Goal: Information Seeking & Learning: Learn about a topic

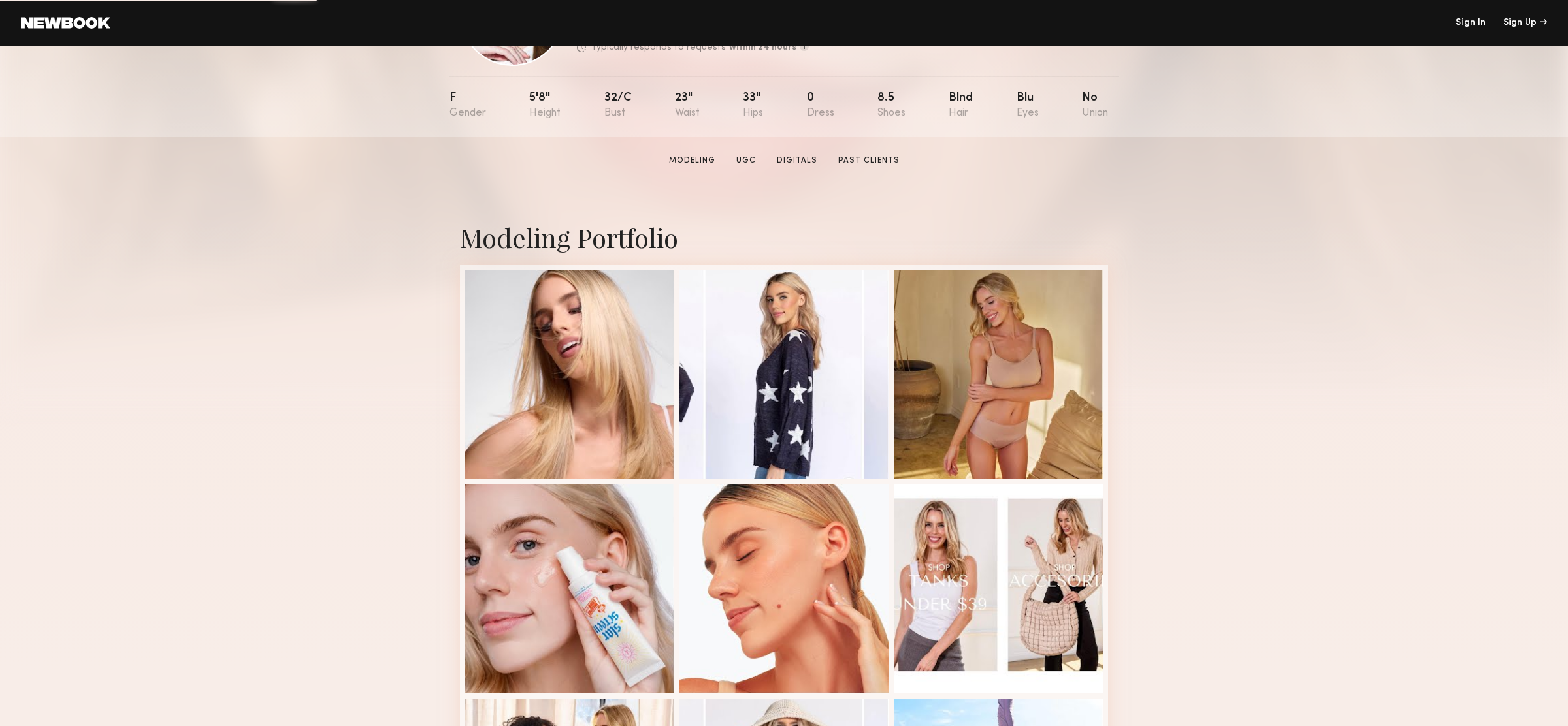
scroll to position [165, 0]
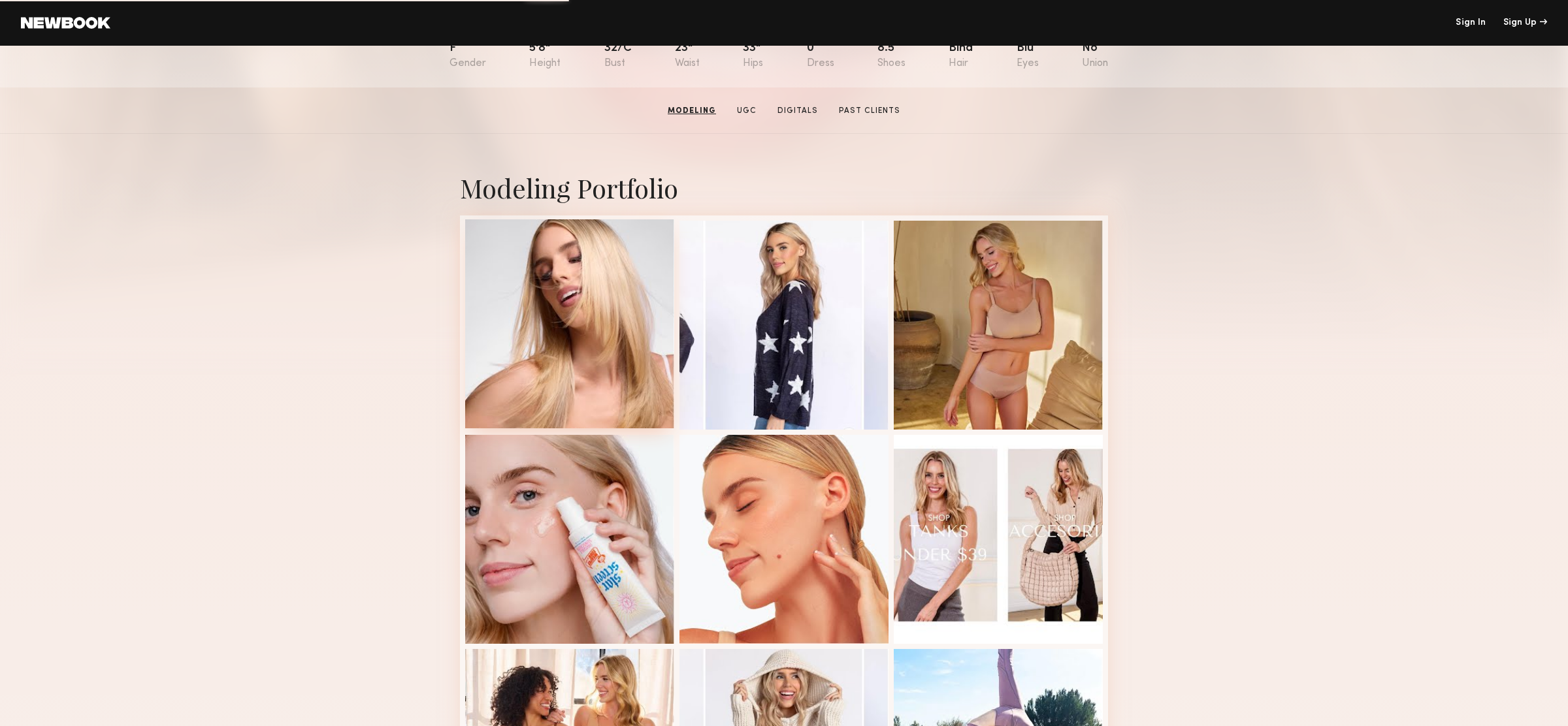
click at [602, 350] on div at bounding box center [570, 324] width 209 height 209
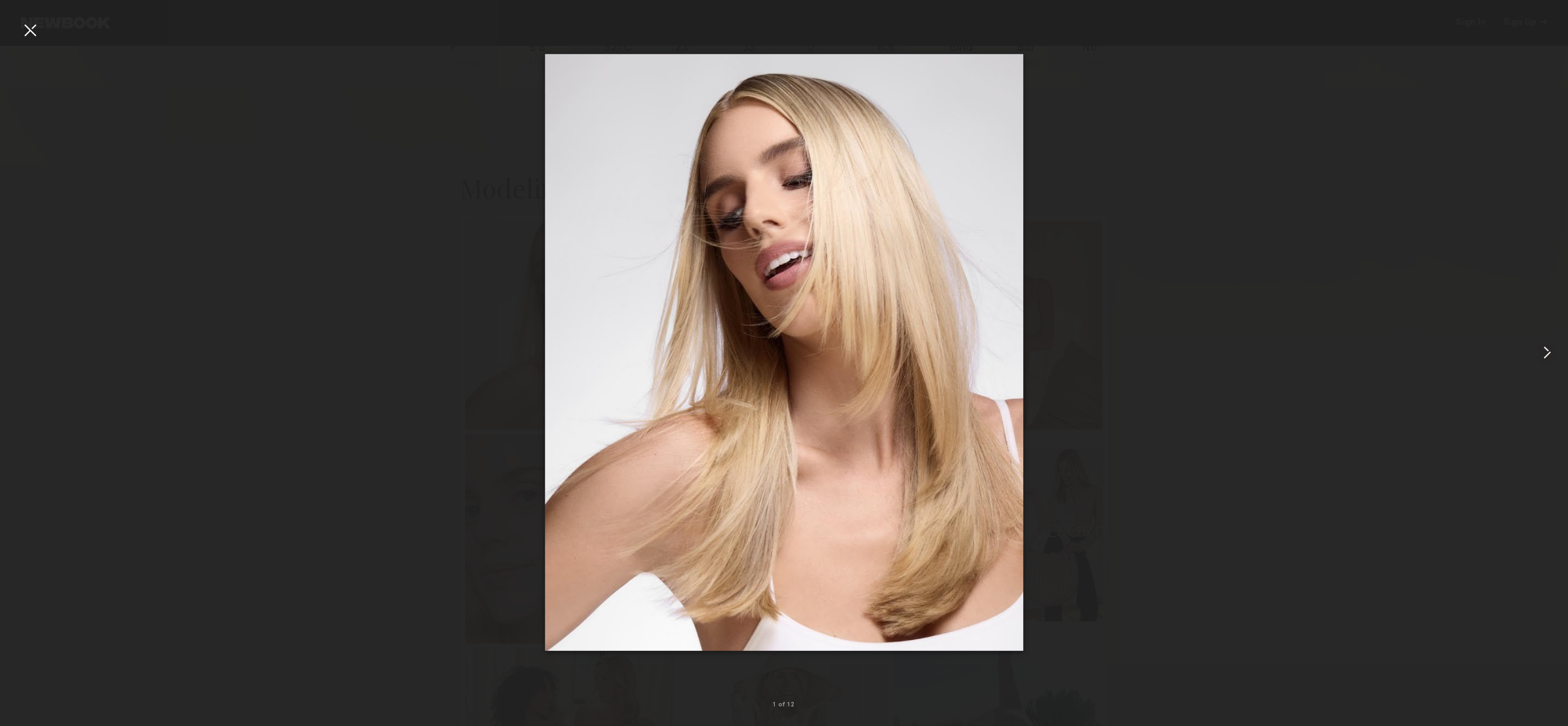
click at [1552, 349] on common-icon at bounding box center [1548, 353] width 21 height 21
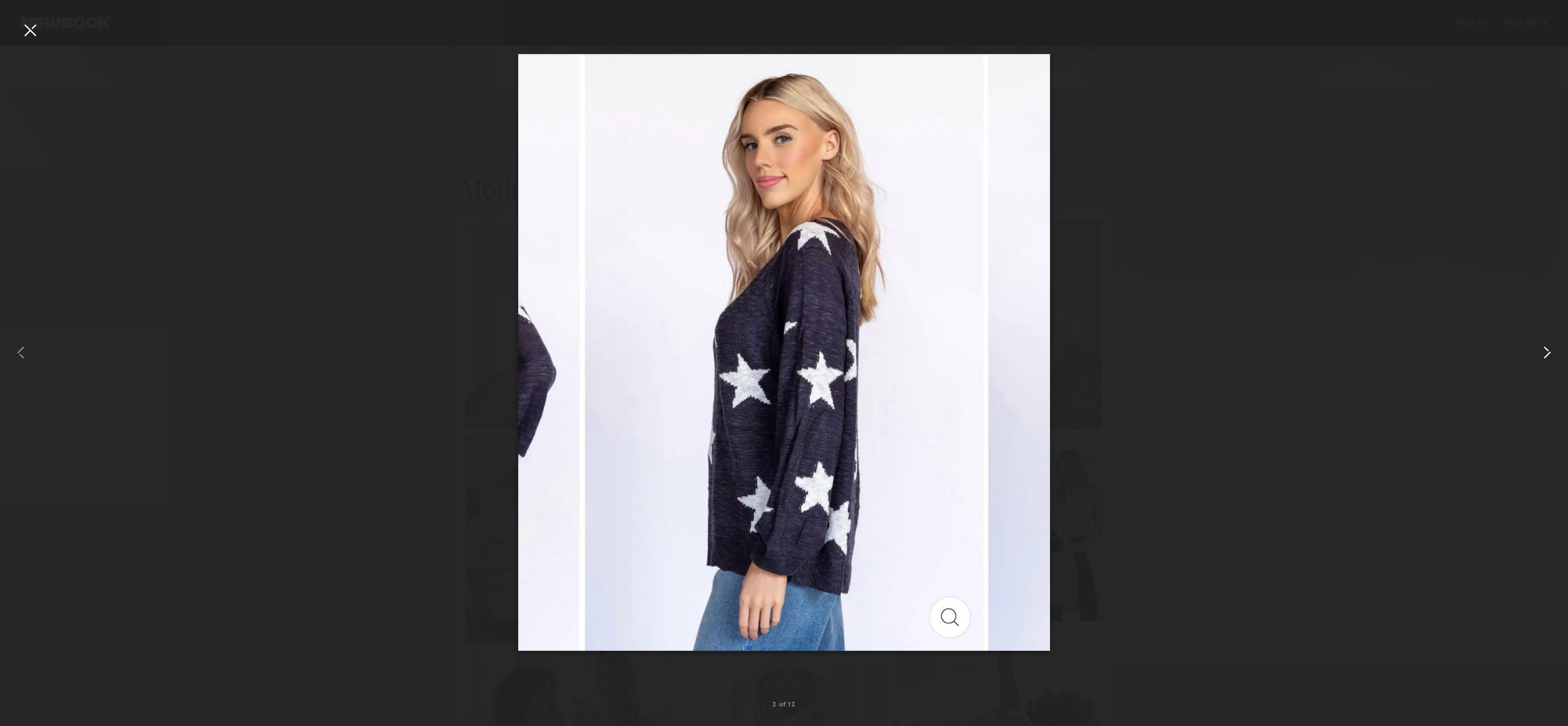
click at [1552, 349] on common-icon at bounding box center [1548, 353] width 21 height 21
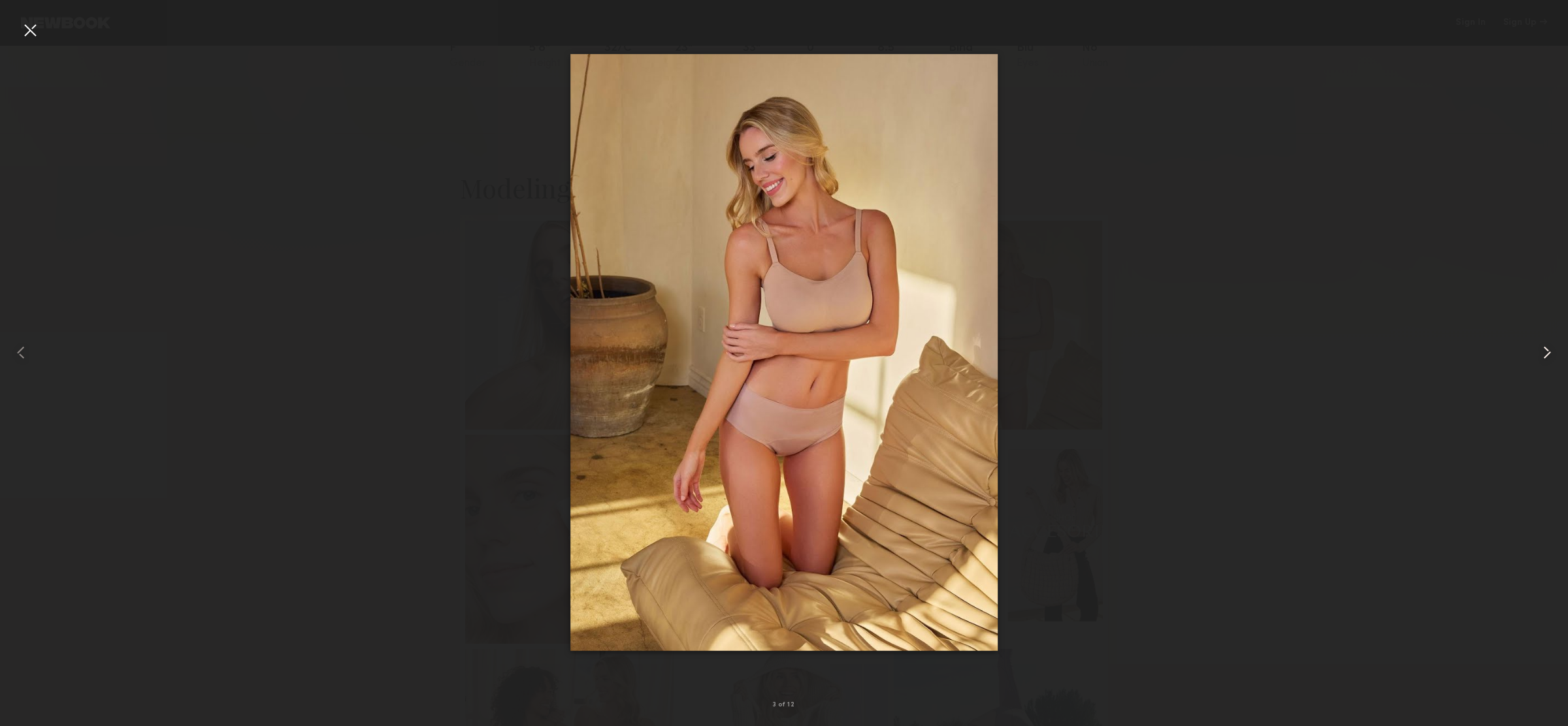
click at [1552, 349] on common-icon at bounding box center [1548, 353] width 21 height 21
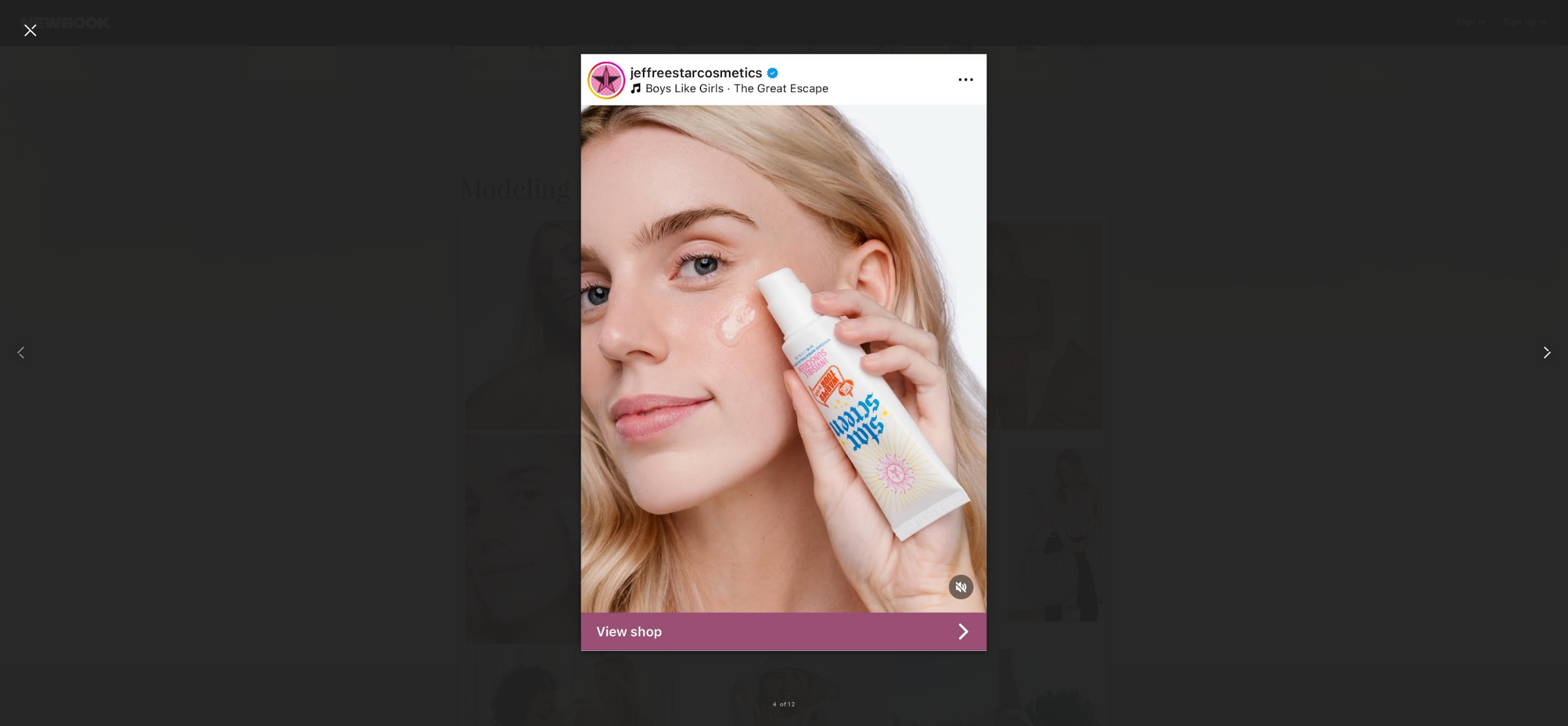
click at [1552, 349] on common-icon at bounding box center [1548, 353] width 21 height 21
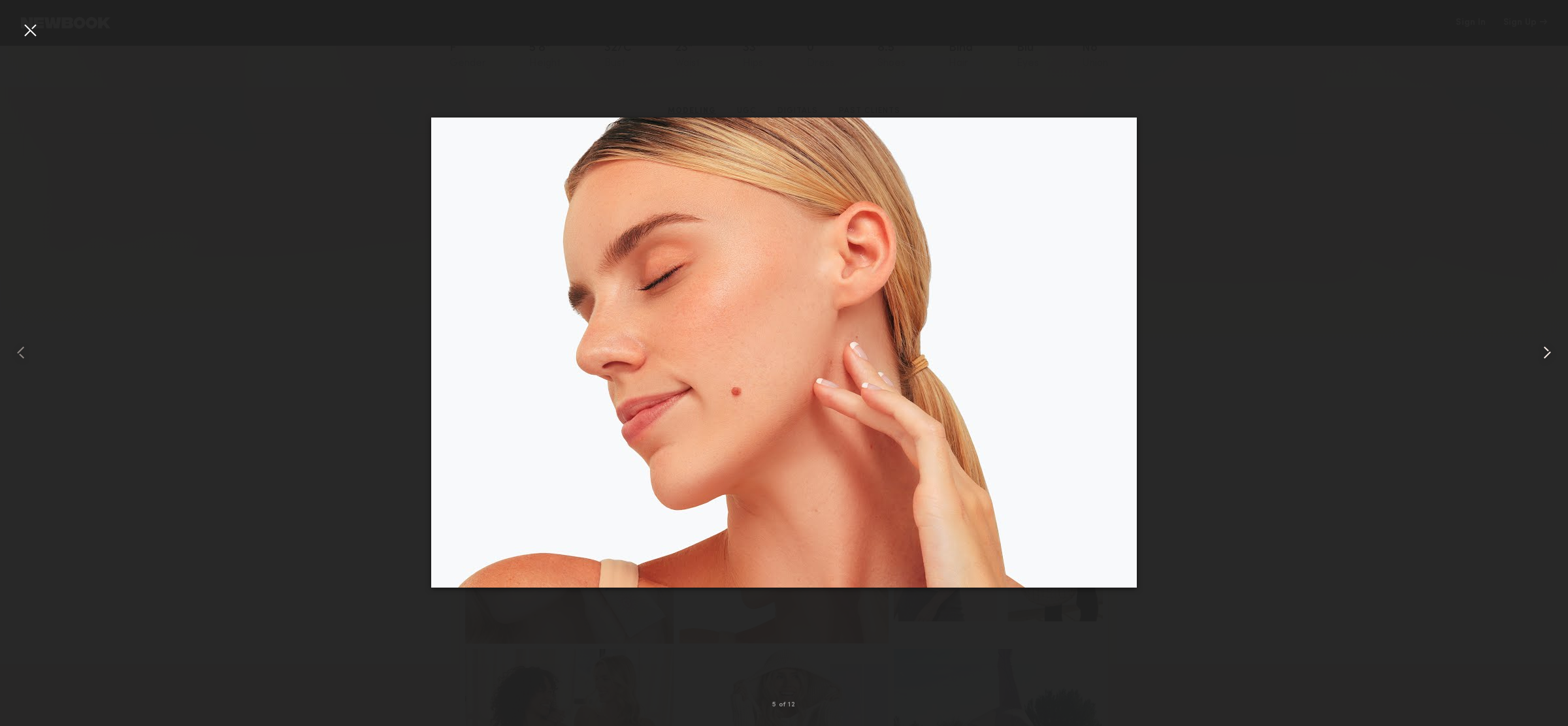
click at [1552, 349] on common-icon at bounding box center [1548, 353] width 21 height 21
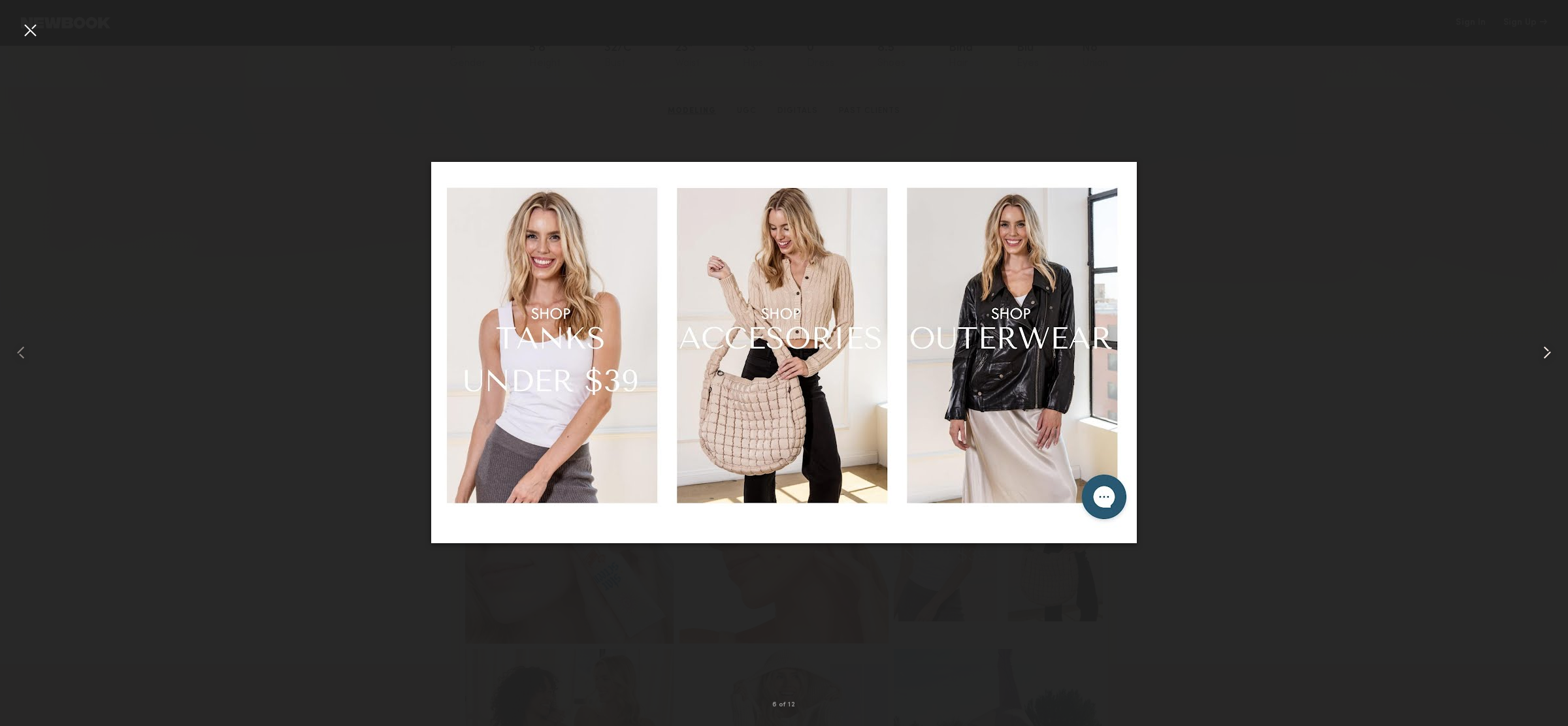
click at [1552, 349] on common-icon at bounding box center [1548, 353] width 21 height 21
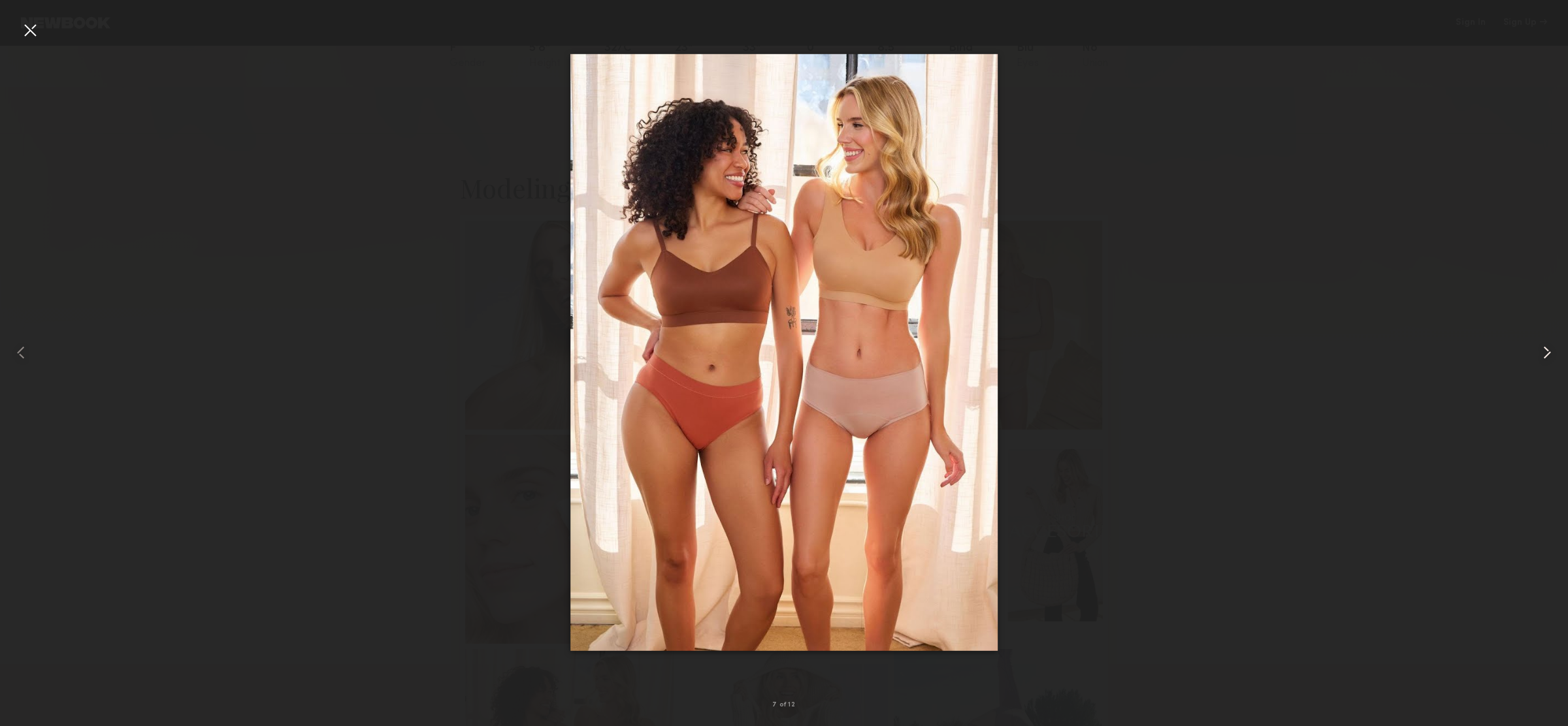
click at [1552, 349] on common-icon at bounding box center [1548, 353] width 21 height 21
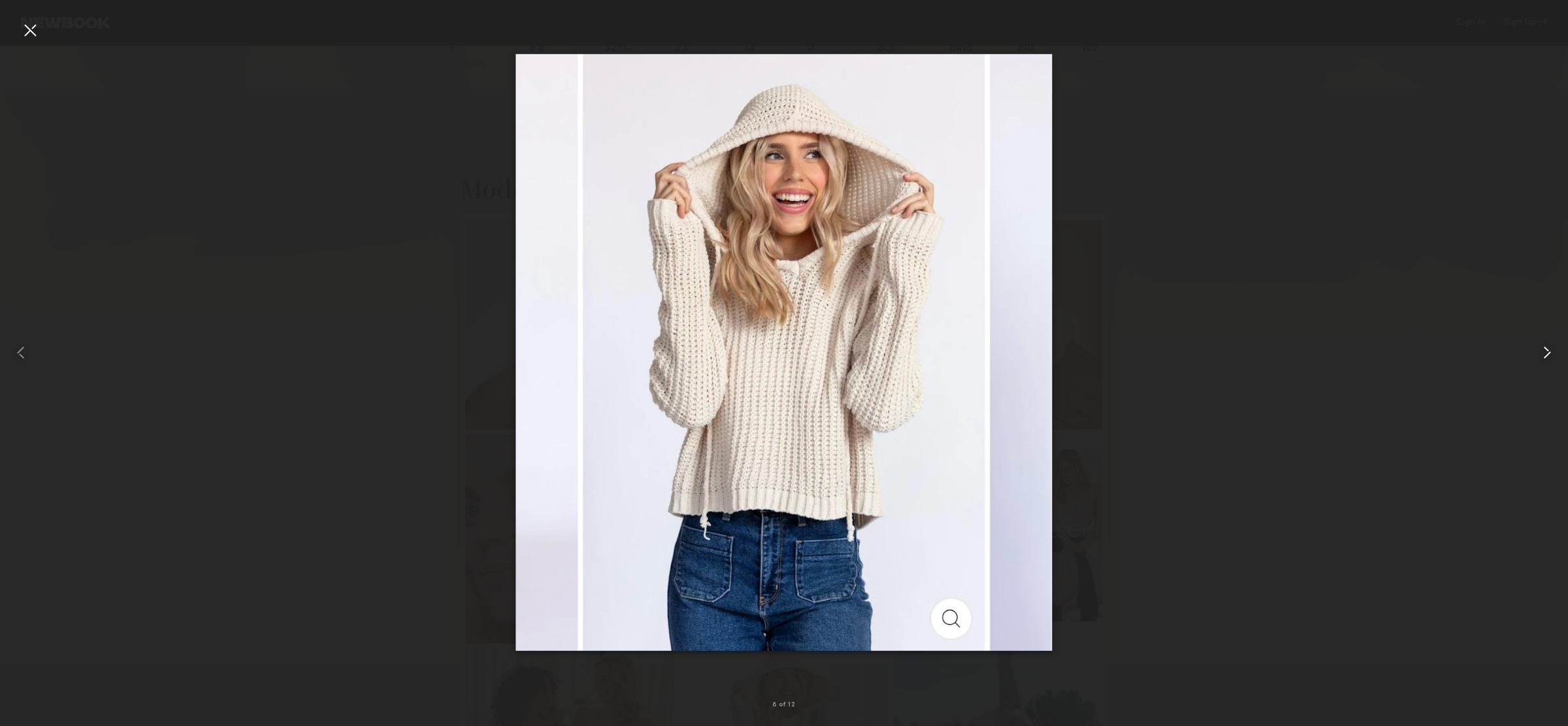
click at [1552, 349] on common-icon at bounding box center [1548, 353] width 21 height 21
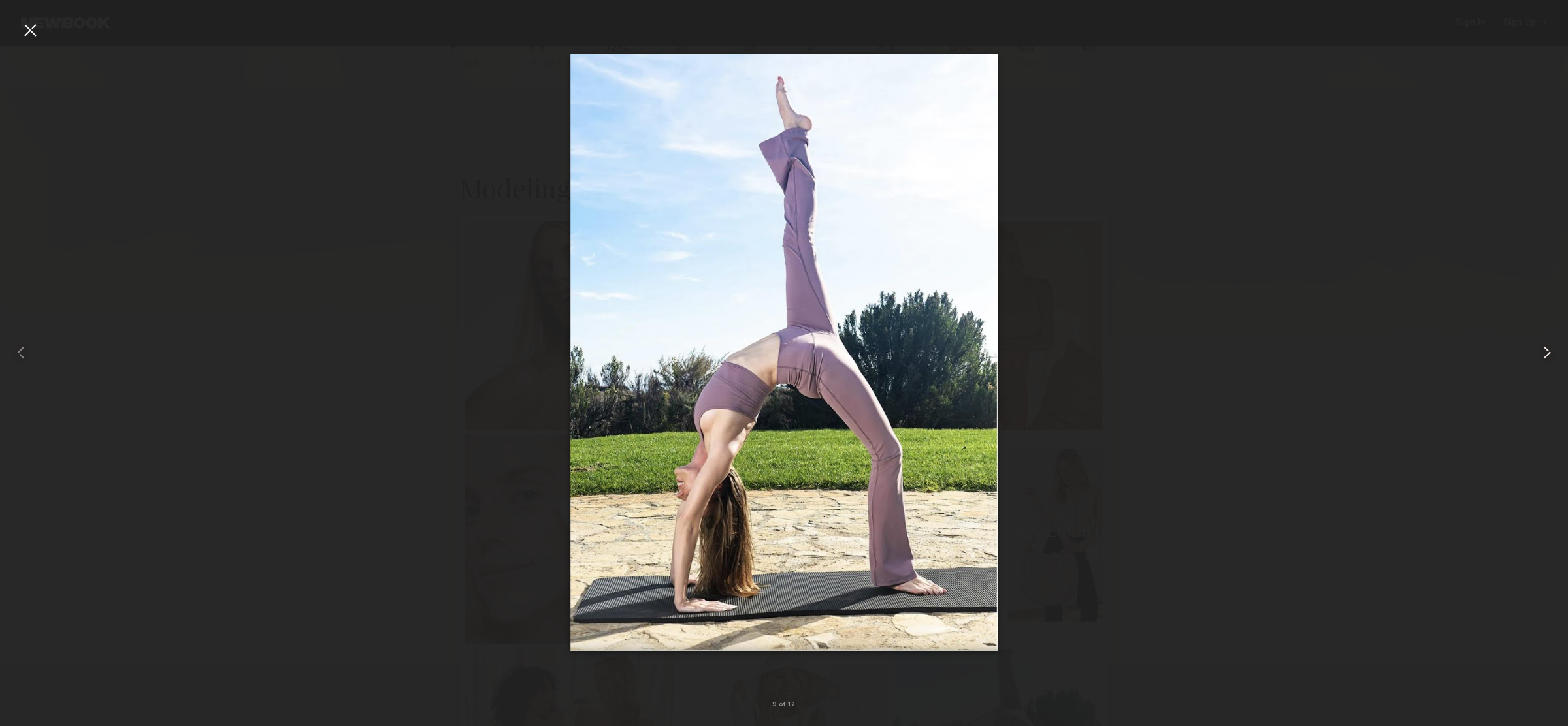
click at [1552, 349] on common-icon at bounding box center [1548, 353] width 21 height 21
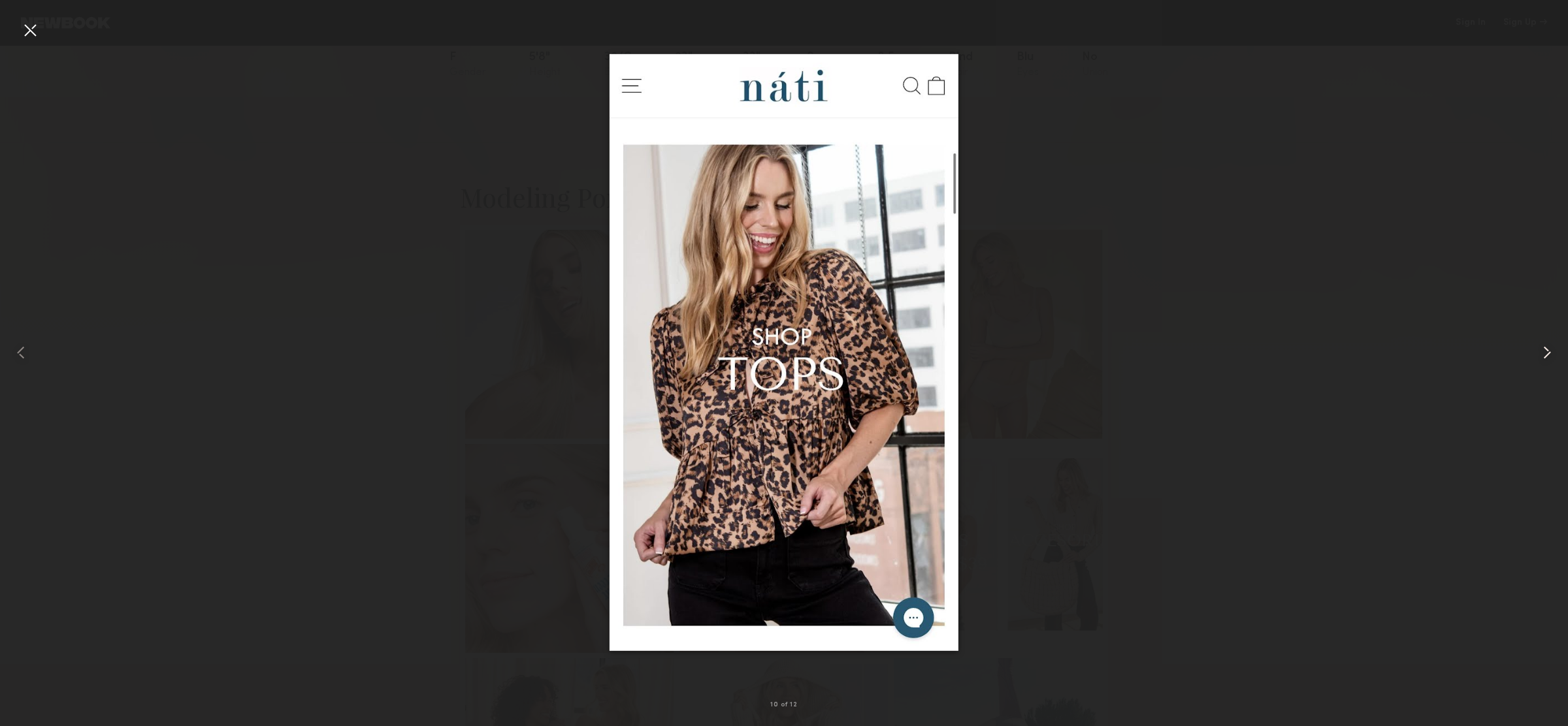
click at [1552, 349] on common-icon at bounding box center [1548, 353] width 21 height 21
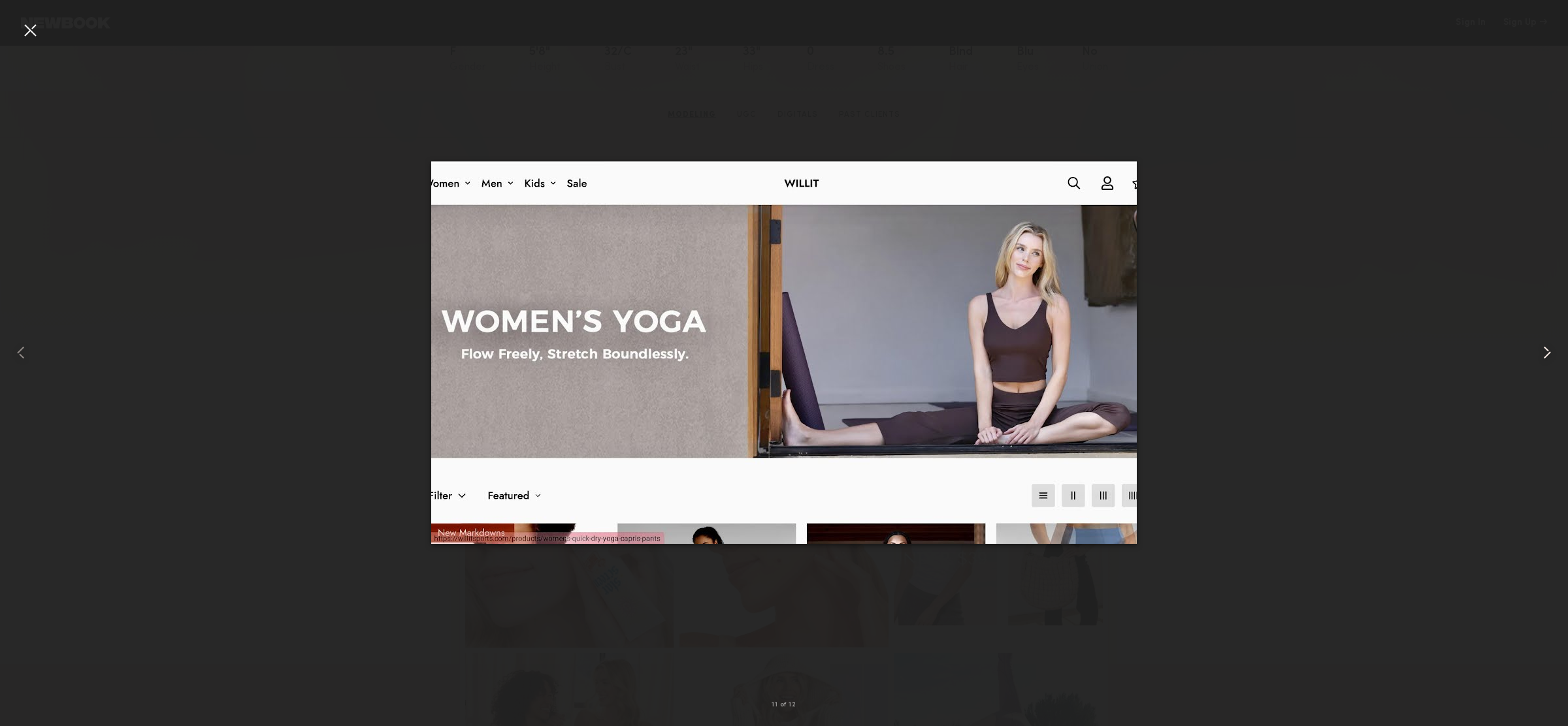
scroll to position [164, 0]
click at [1552, 349] on common-icon at bounding box center [1548, 353] width 21 height 21
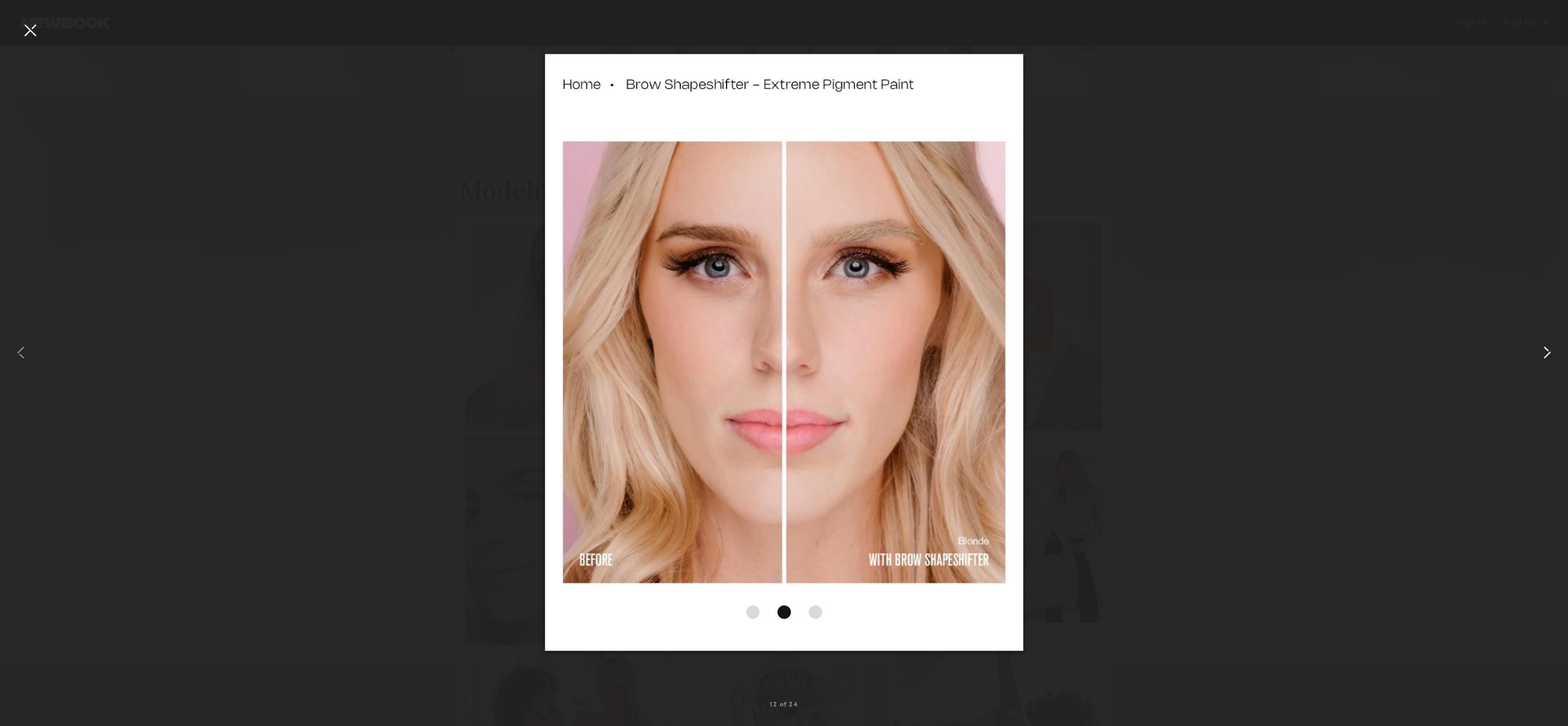
click at [1552, 349] on common-icon at bounding box center [1548, 353] width 21 height 21
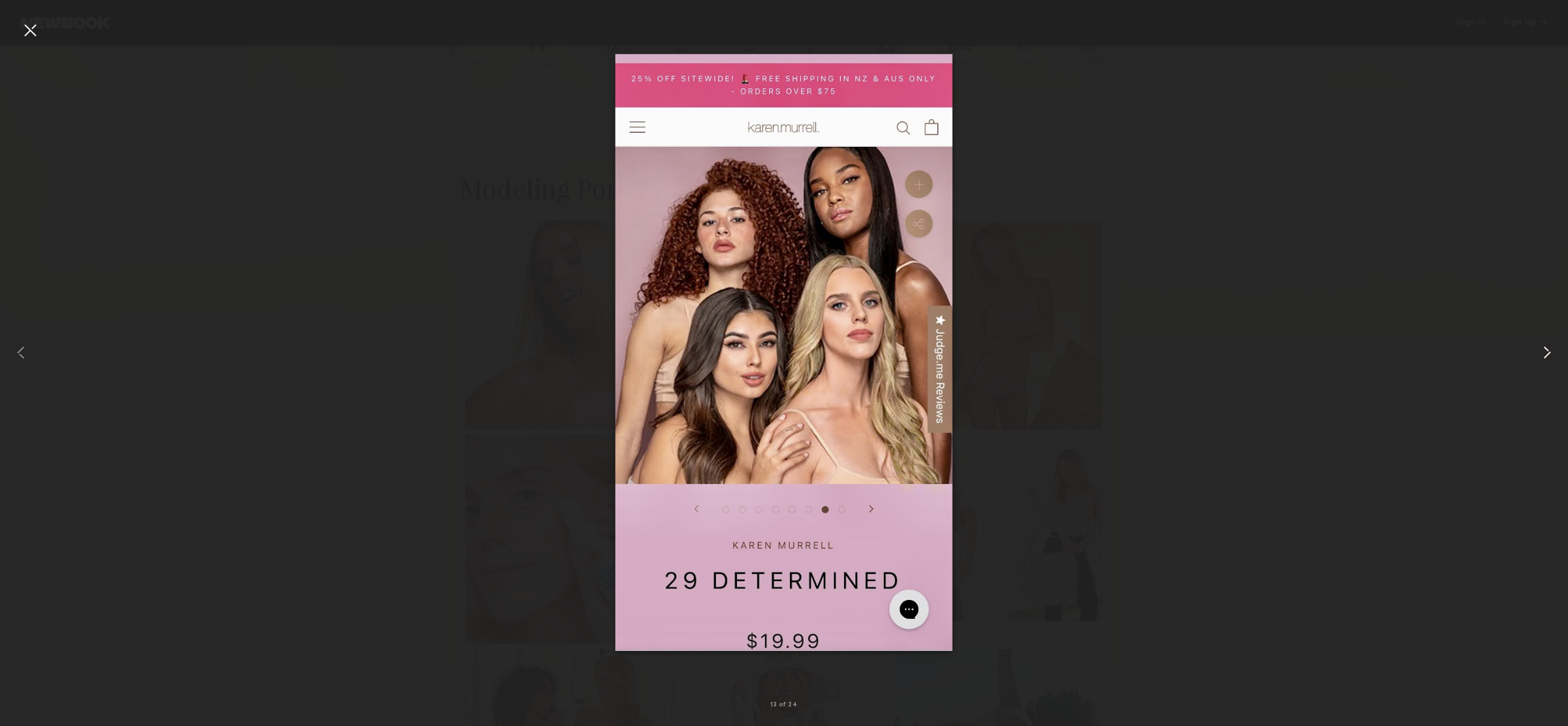
click at [1552, 349] on common-icon at bounding box center [1548, 353] width 21 height 21
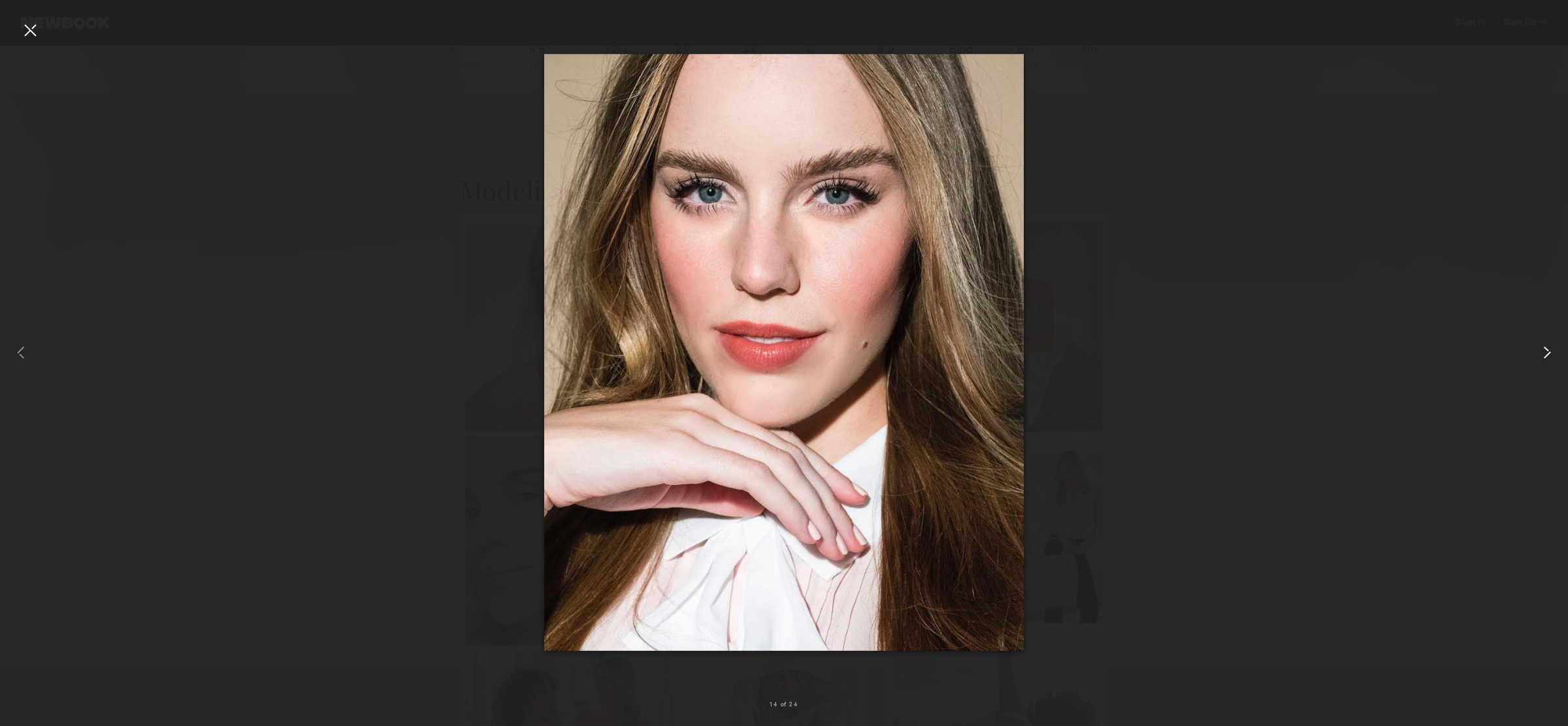
click at [1552, 349] on common-icon at bounding box center [1548, 353] width 21 height 21
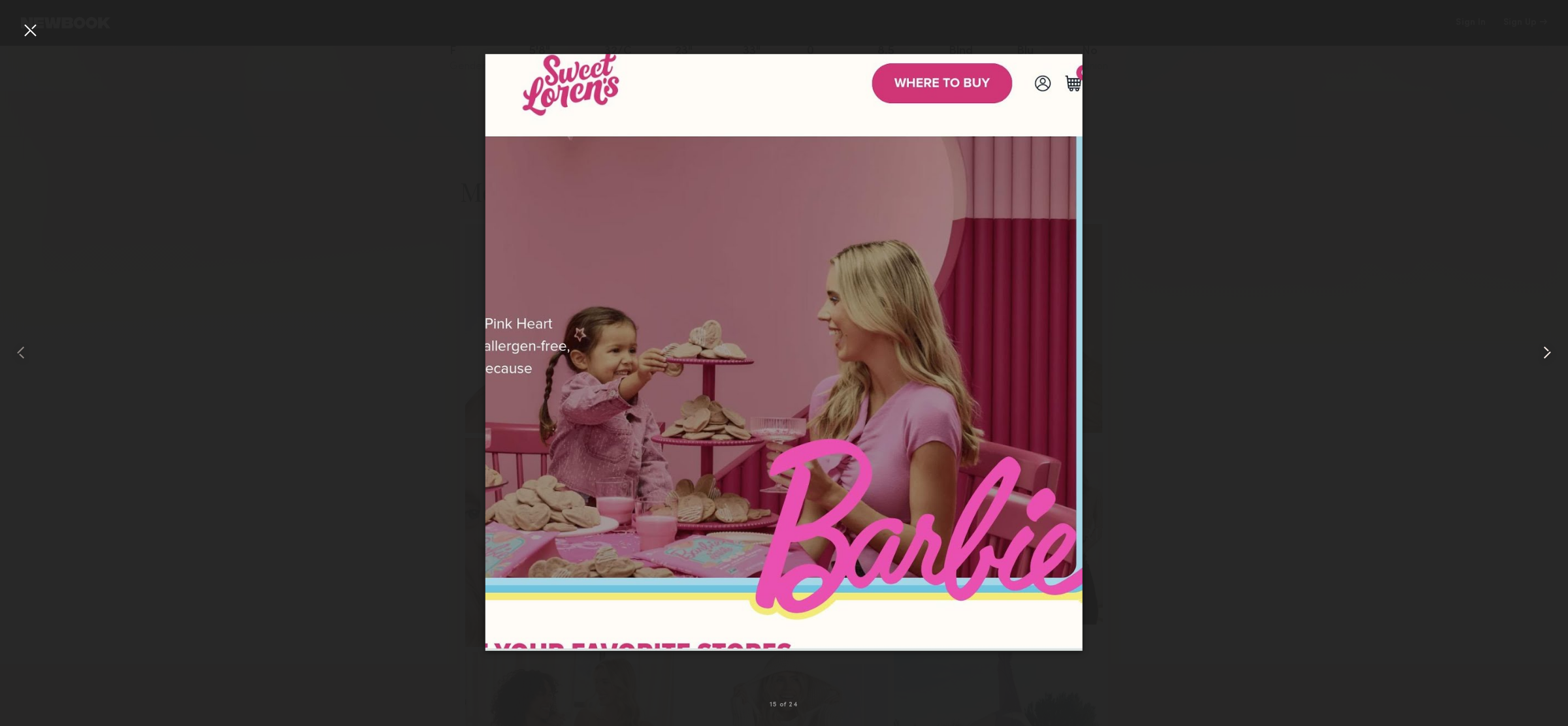
click at [1552, 349] on common-icon at bounding box center [1548, 353] width 21 height 21
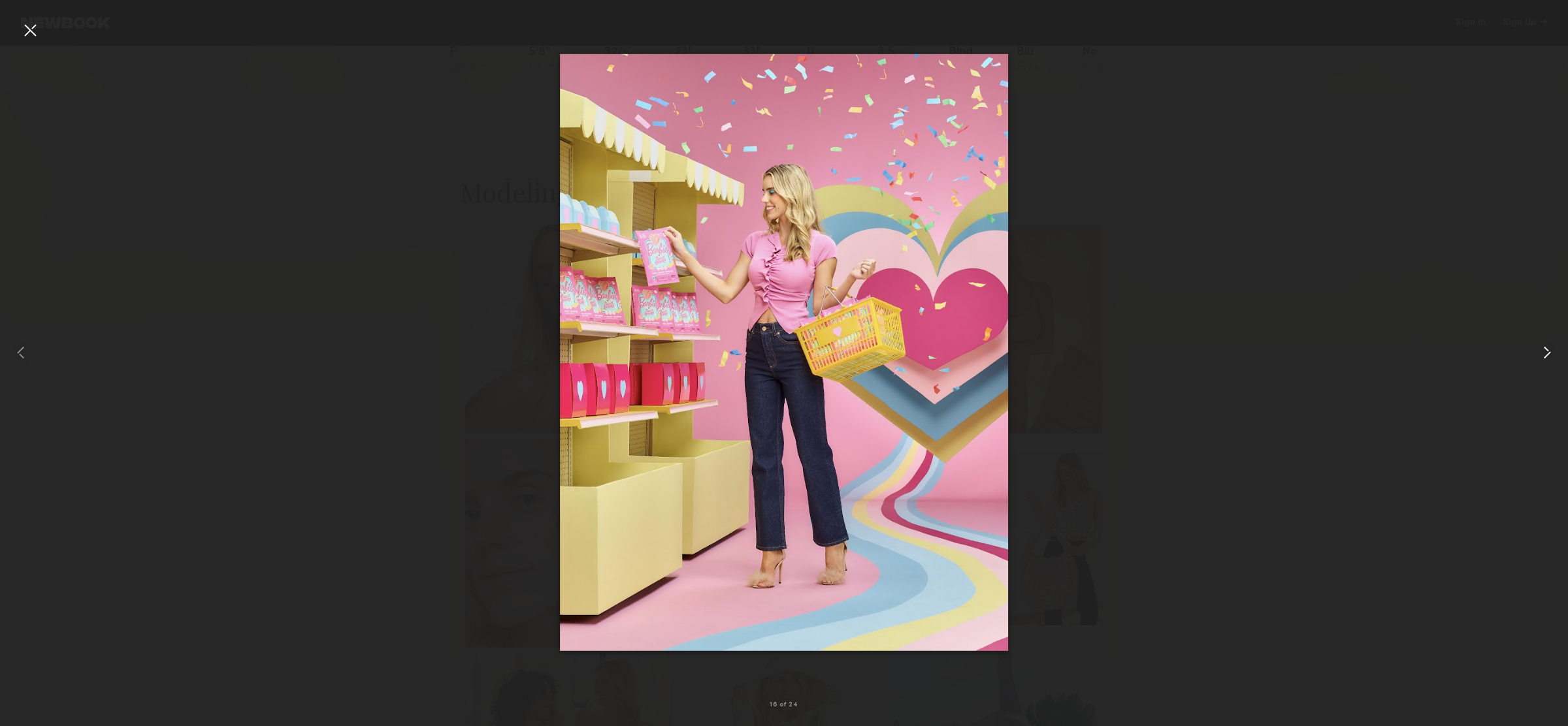
click at [1552, 349] on common-icon at bounding box center [1548, 353] width 21 height 21
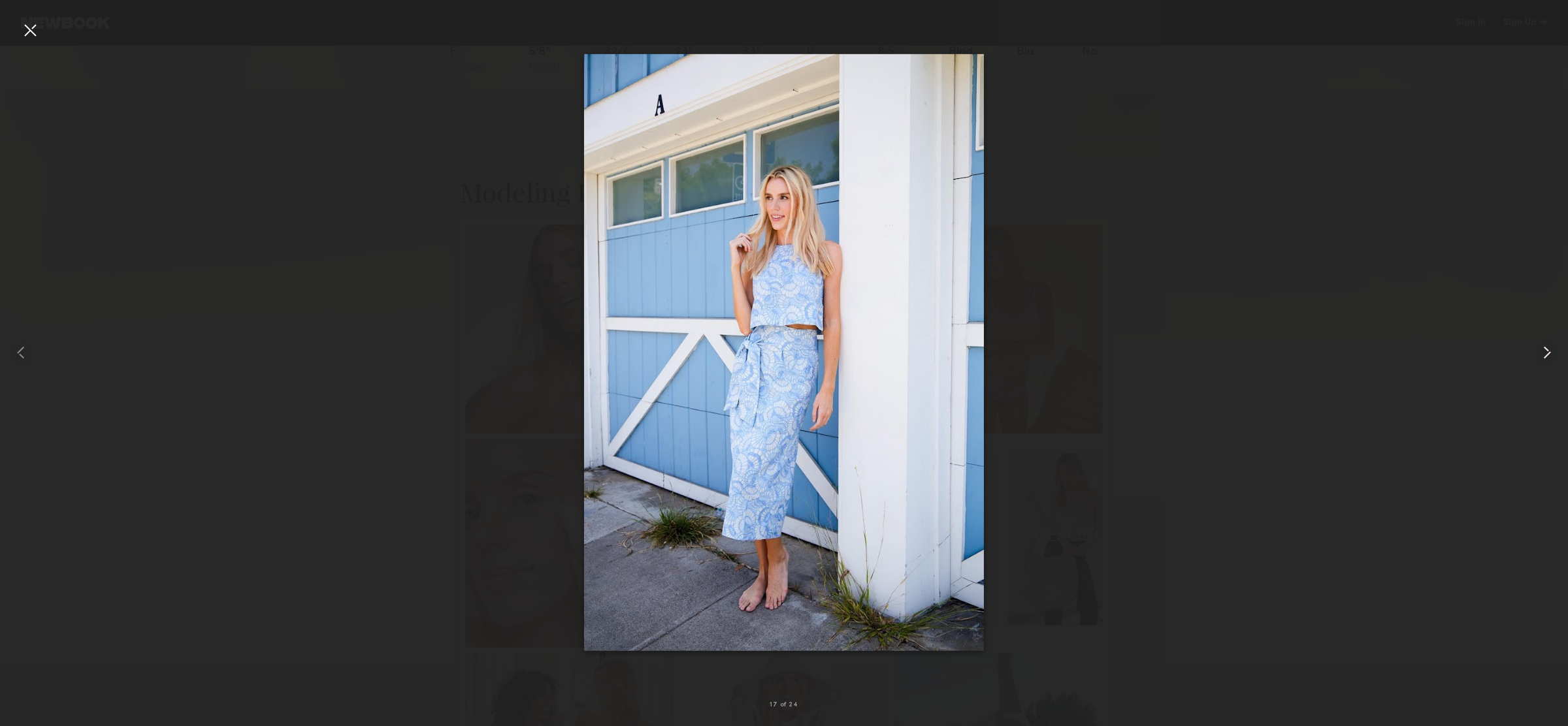
click at [1552, 349] on common-icon at bounding box center [1548, 353] width 21 height 21
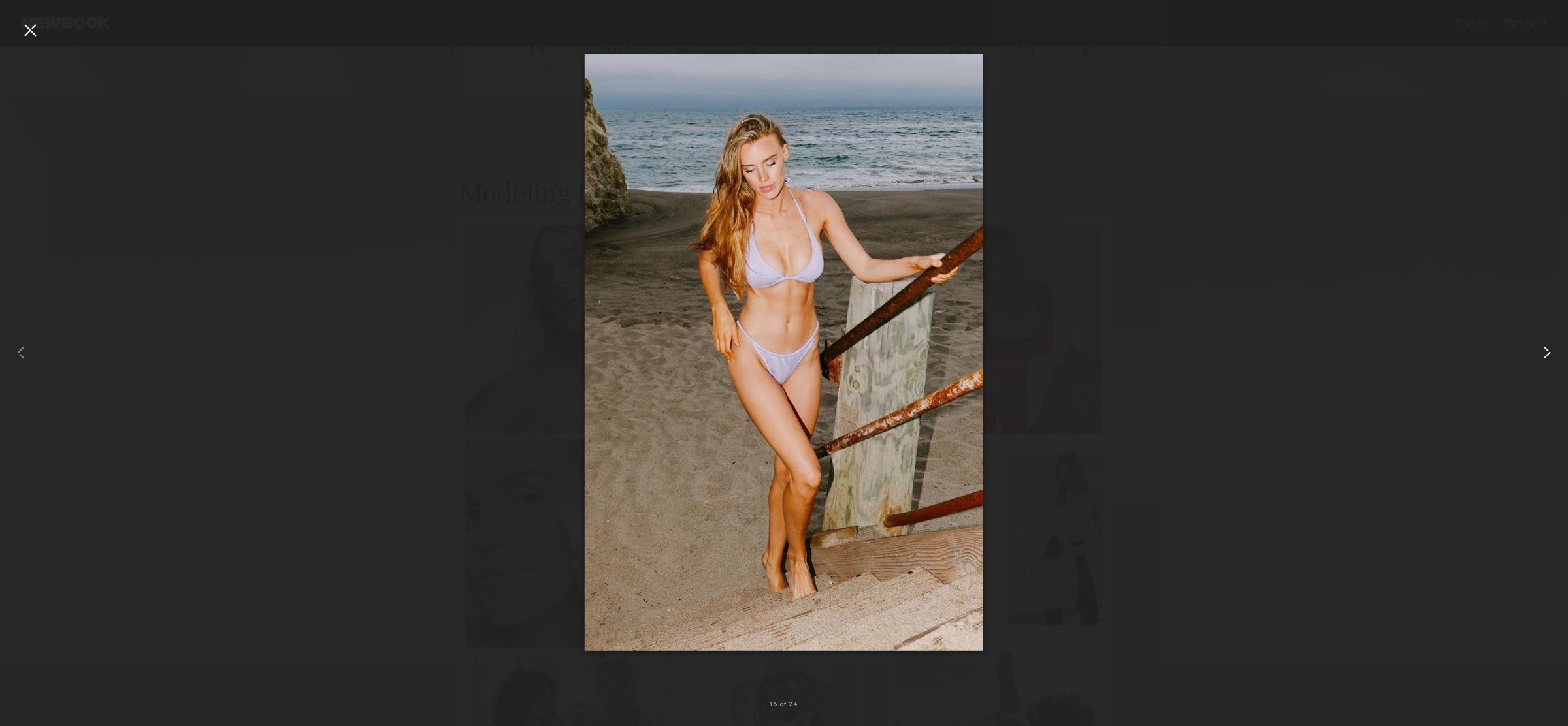
click at [1552, 349] on common-icon at bounding box center [1548, 353] width 21 height 21
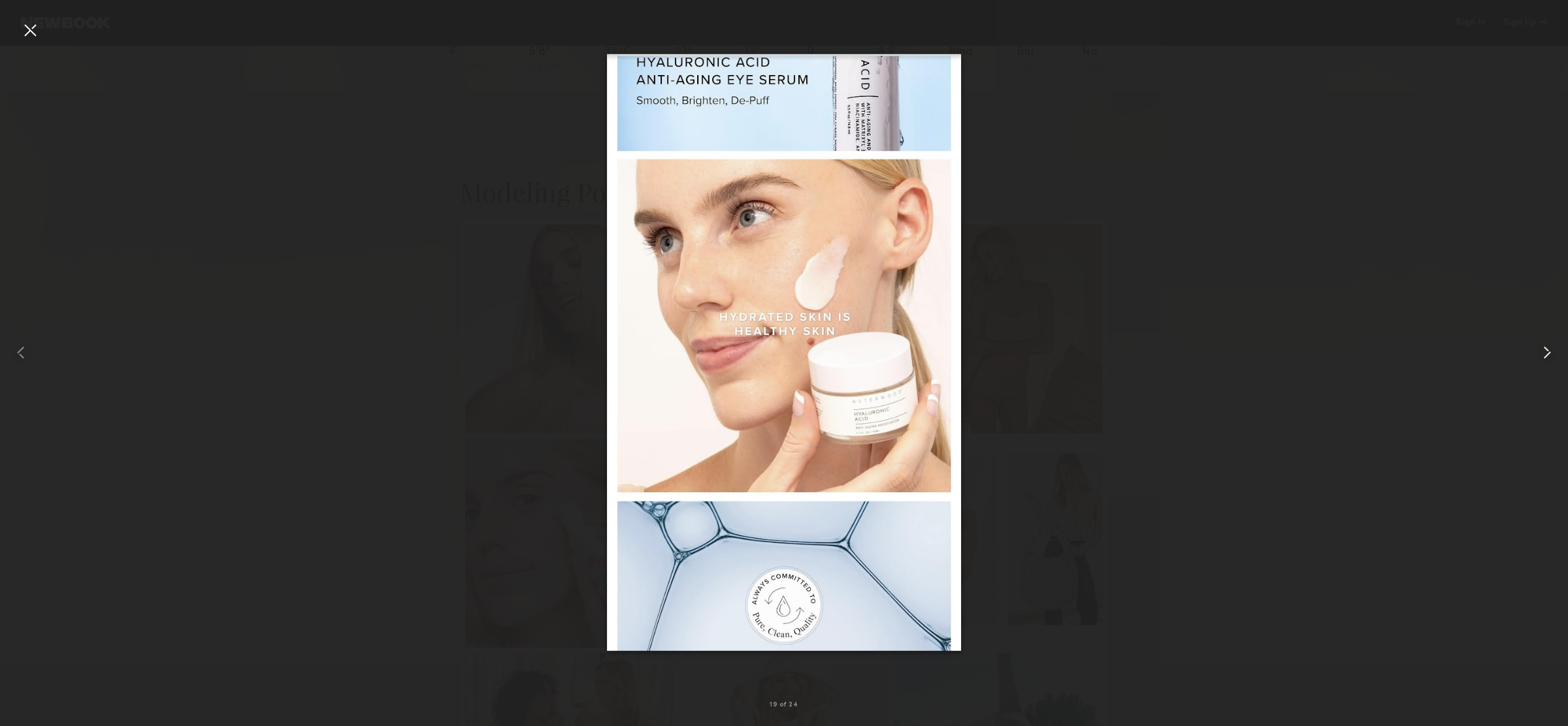
click at [1552, 349] on common-icon at bounding box center [1548, 353] width 21 height 21
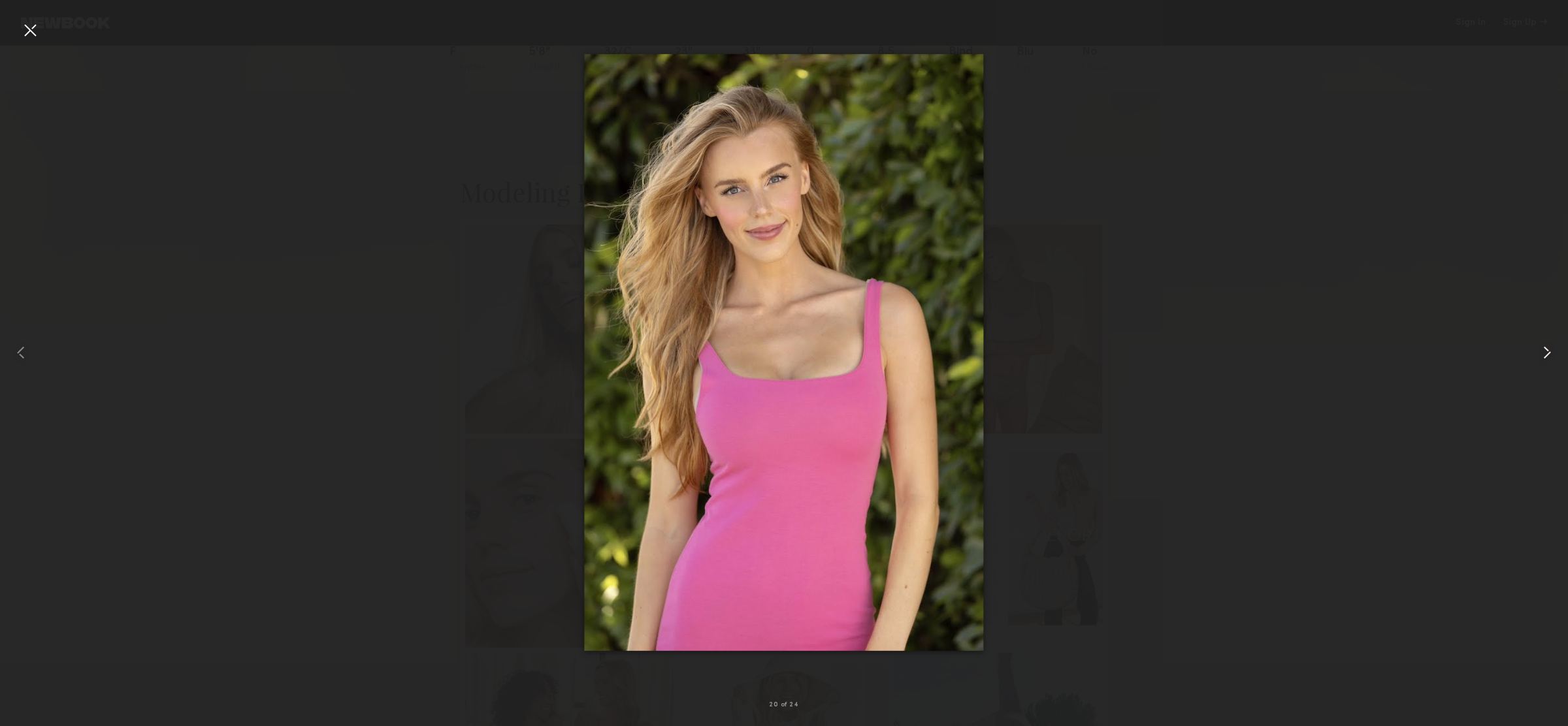
click at [1552, 349] on common-icon at bounding box center [1548, 353] width 21 height 21
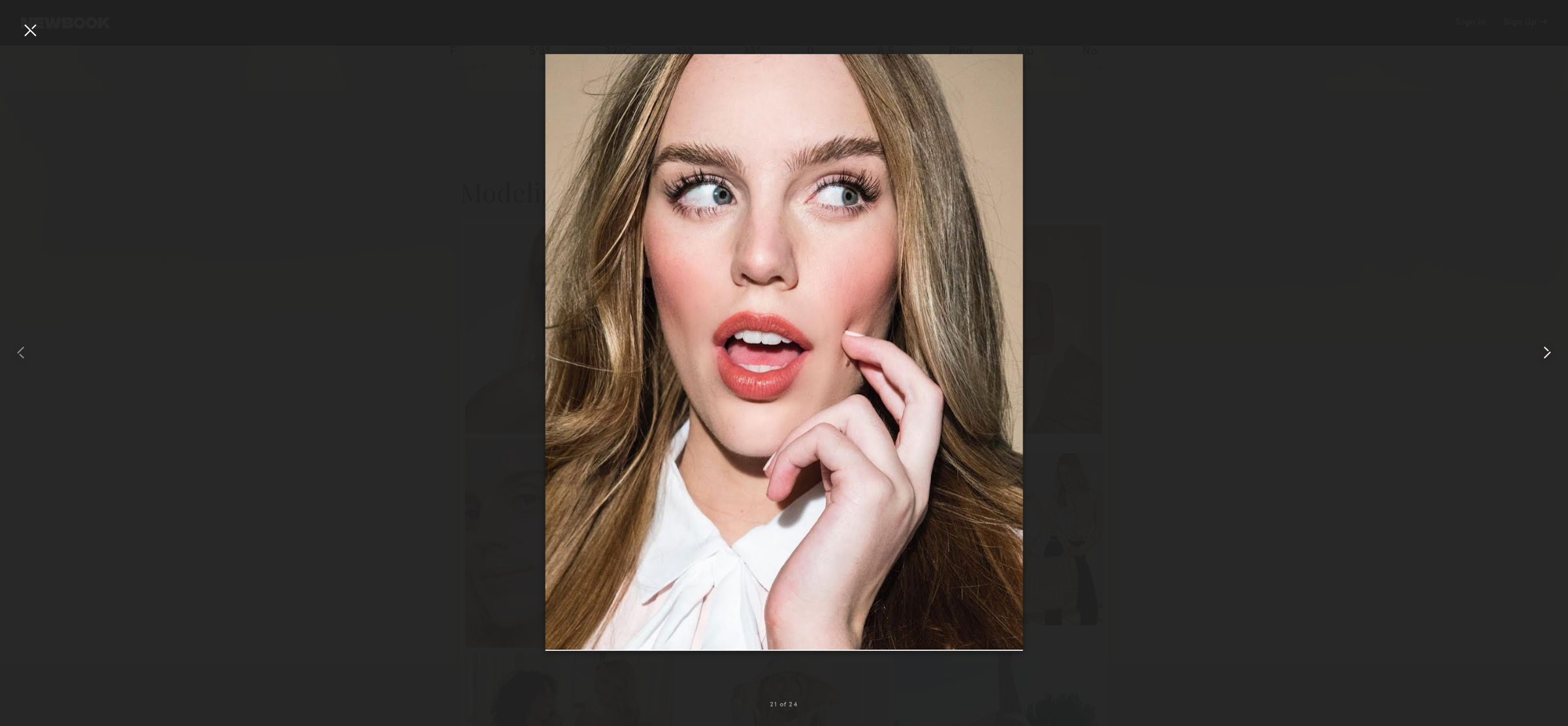
click at [1552, 349] on common-icon at bounding box center [1548, 353] width 21 height 21
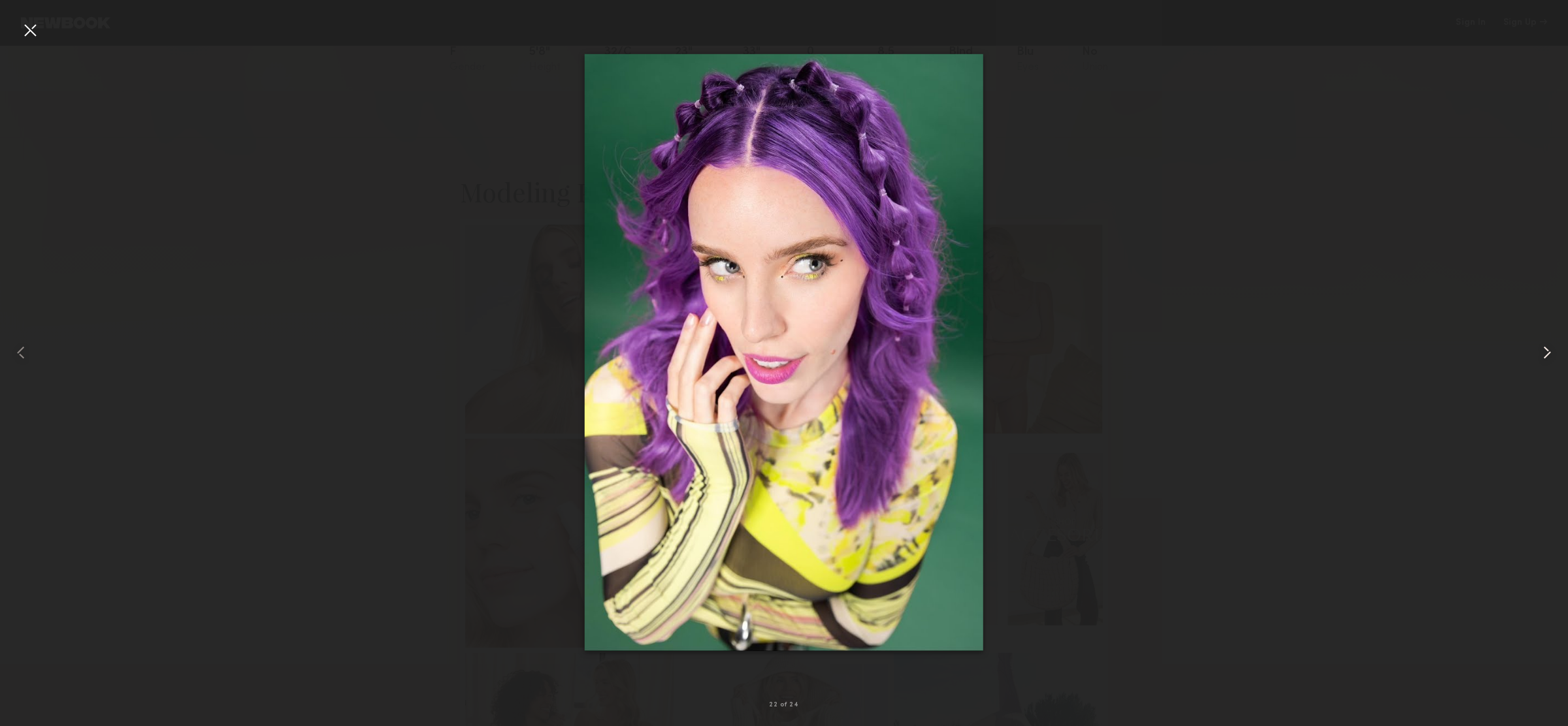
click at [1552, 349] on common-icon at bounding box center [1548, 353] width 21 height 21
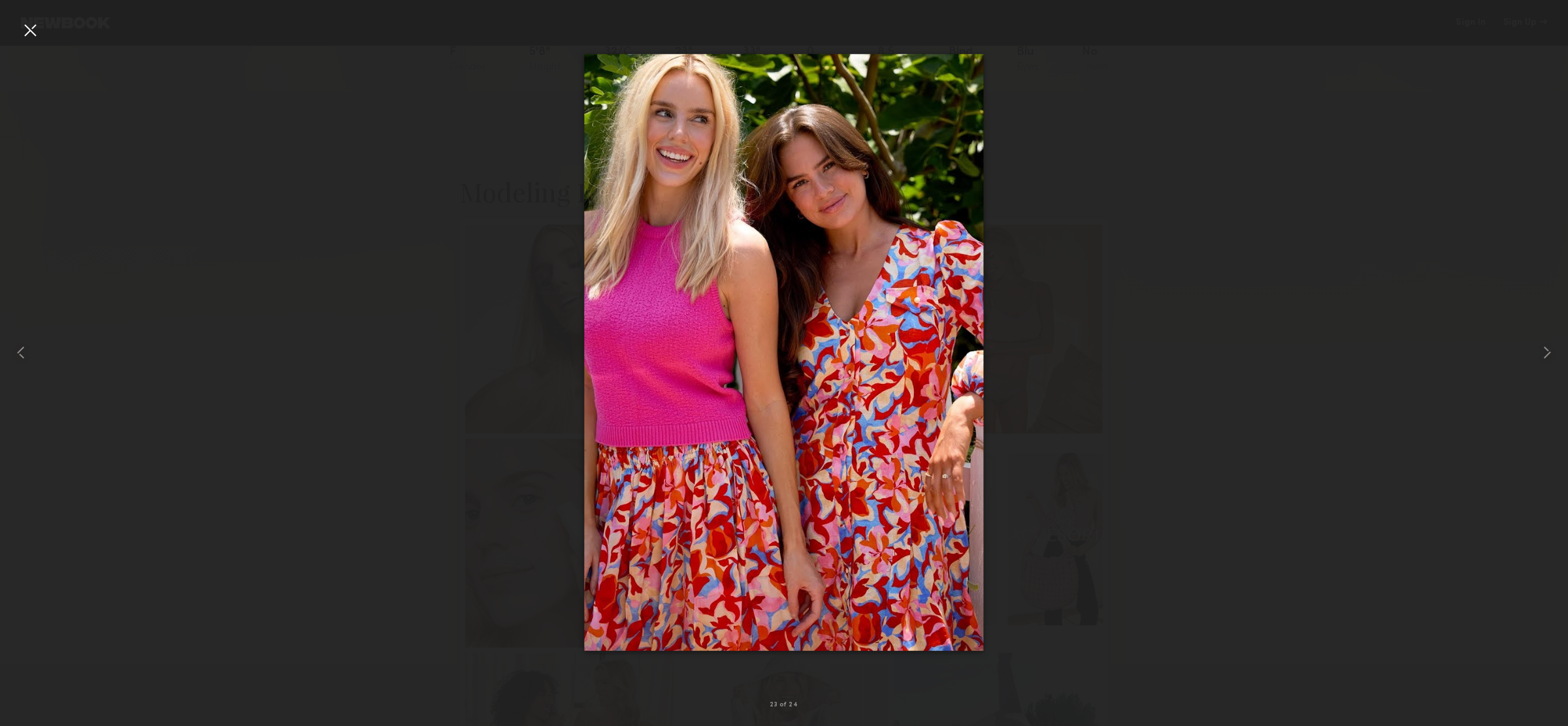
click at [35, 27] on div at bounding box center [30, 30] width 21 height 21
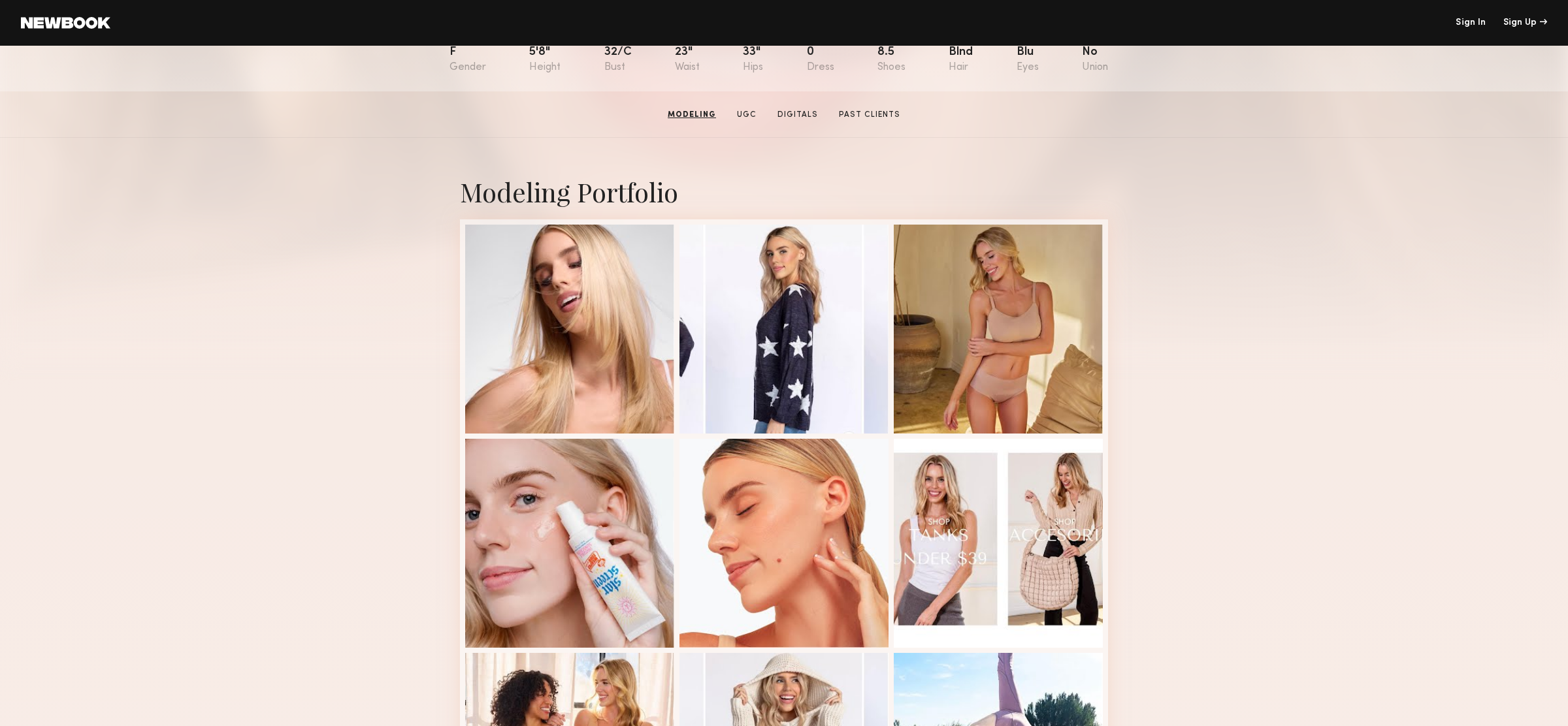
scroll to position [0, 0]
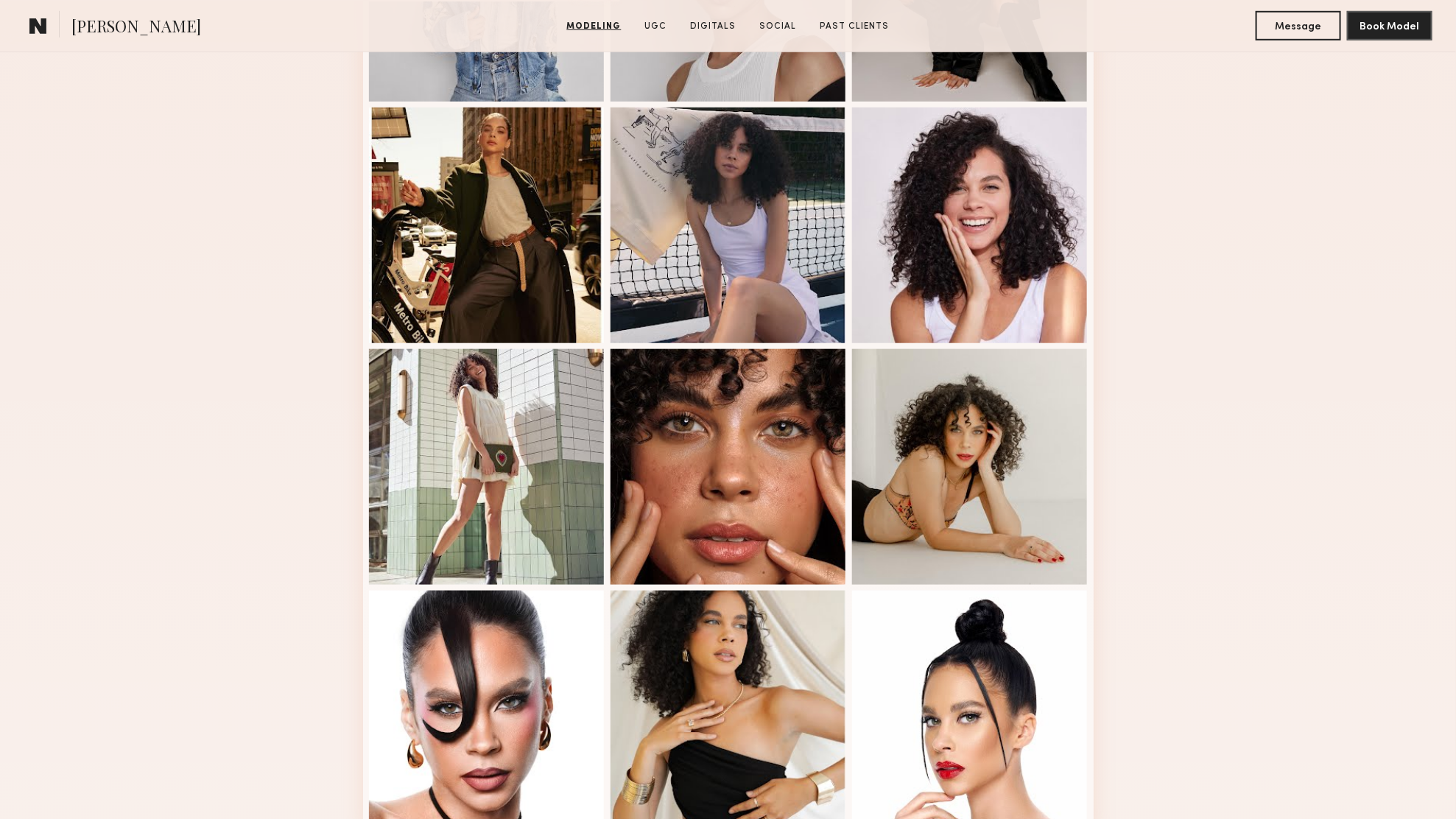
scroll to position [427, 0]
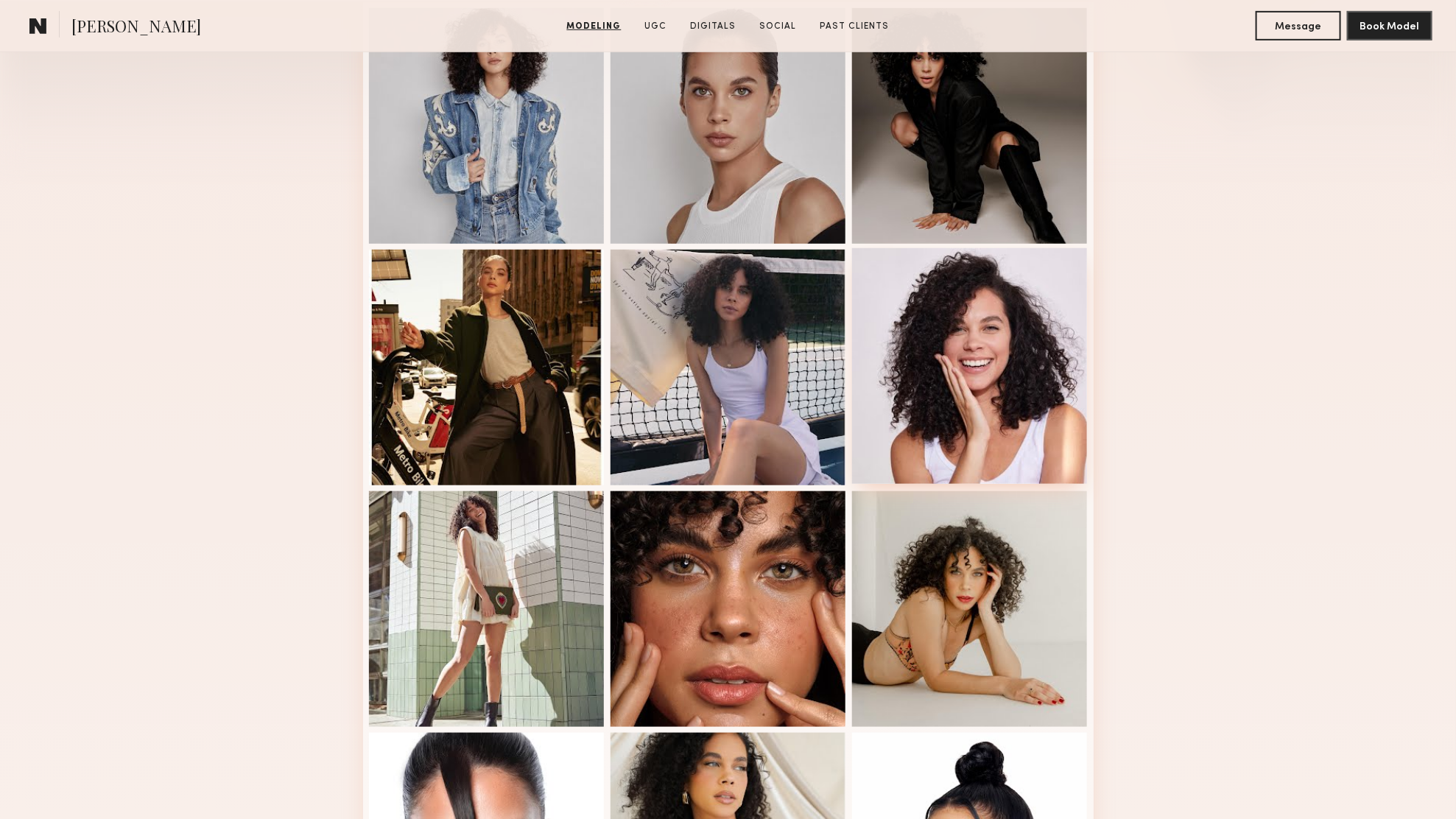
click at [938, 385] on div at bounding box center [970, 366] width 236 height 236
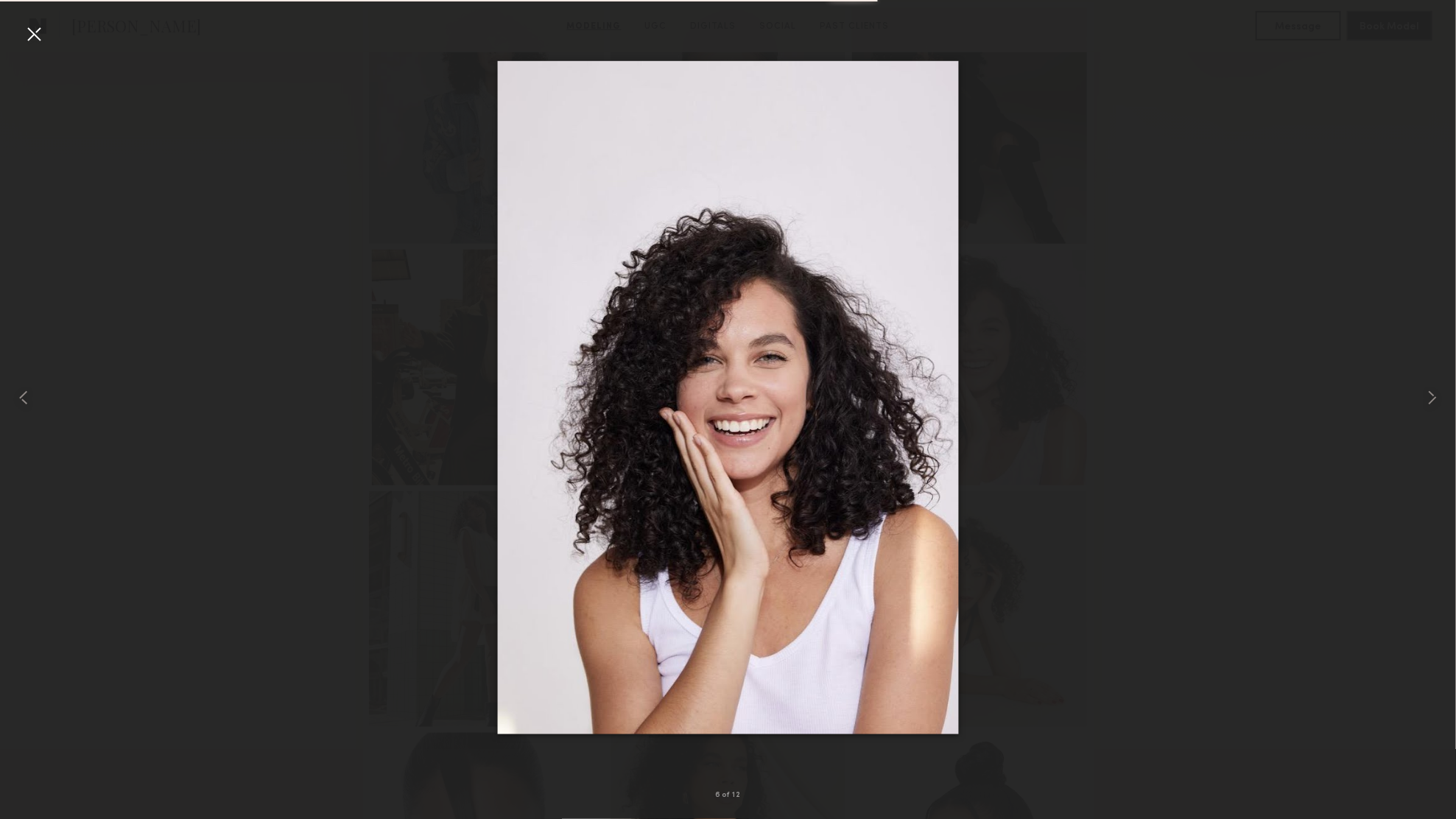
drag, startPoint x: 774, startPoint y: 353, endPoint x: 309, endPoint y: 5, distance: 580.8
click at [1114, 197] on div at bounding box center [728, 398] width 1456 height 748
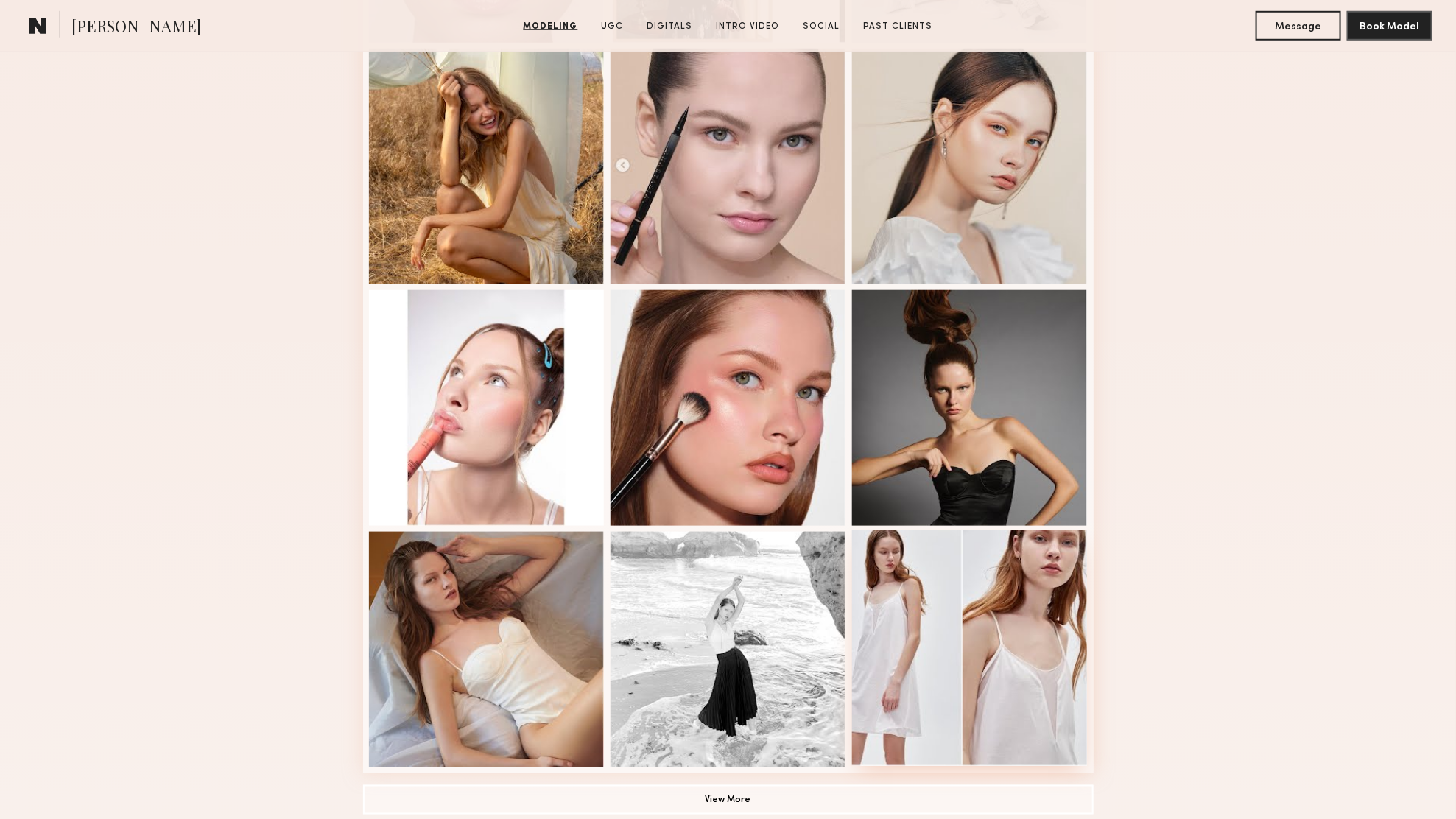
scroll to position [704, 0]
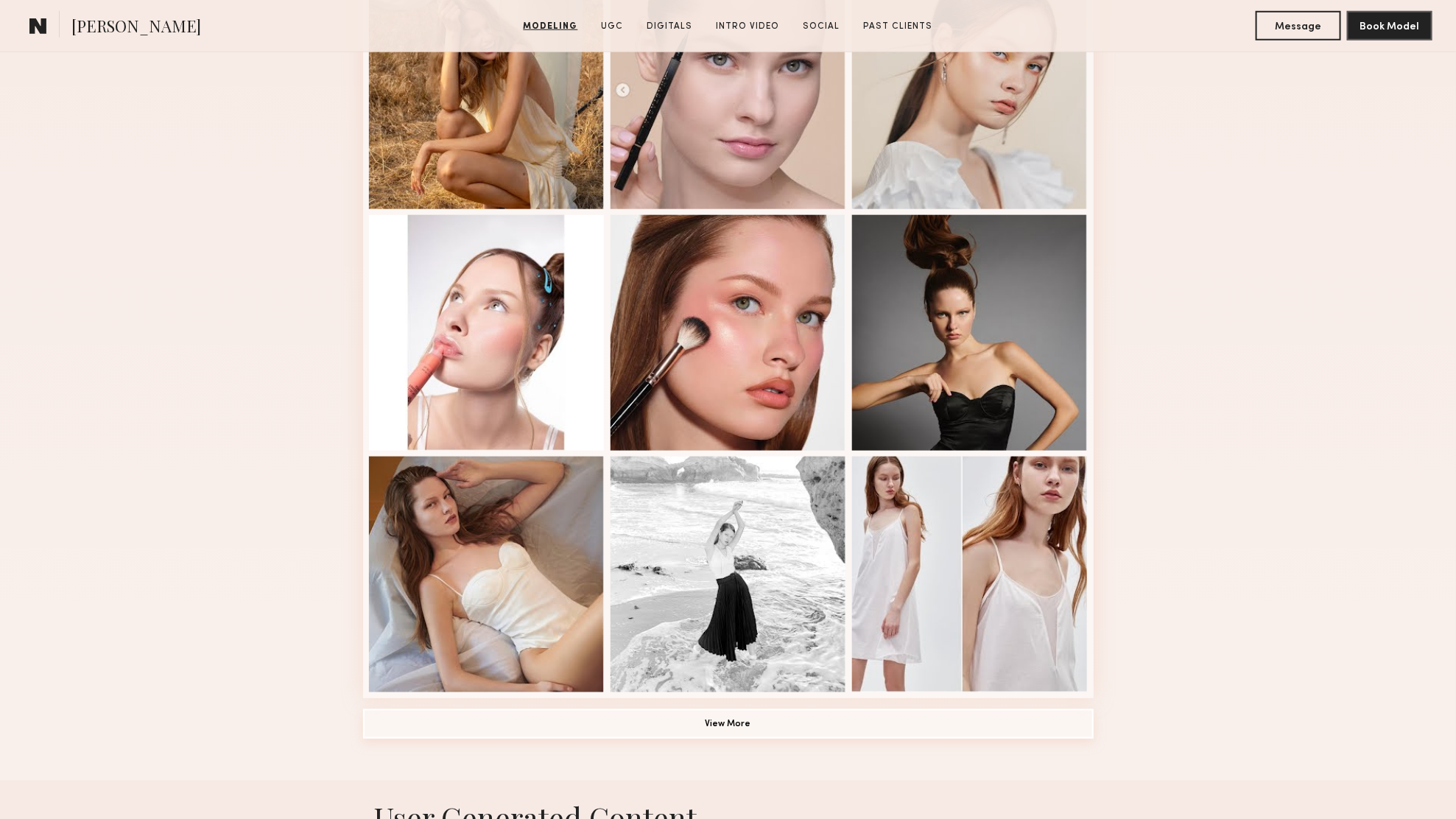
click at [772, 735] on button "View More" at bounding box center [728, 723] width 730 height 29
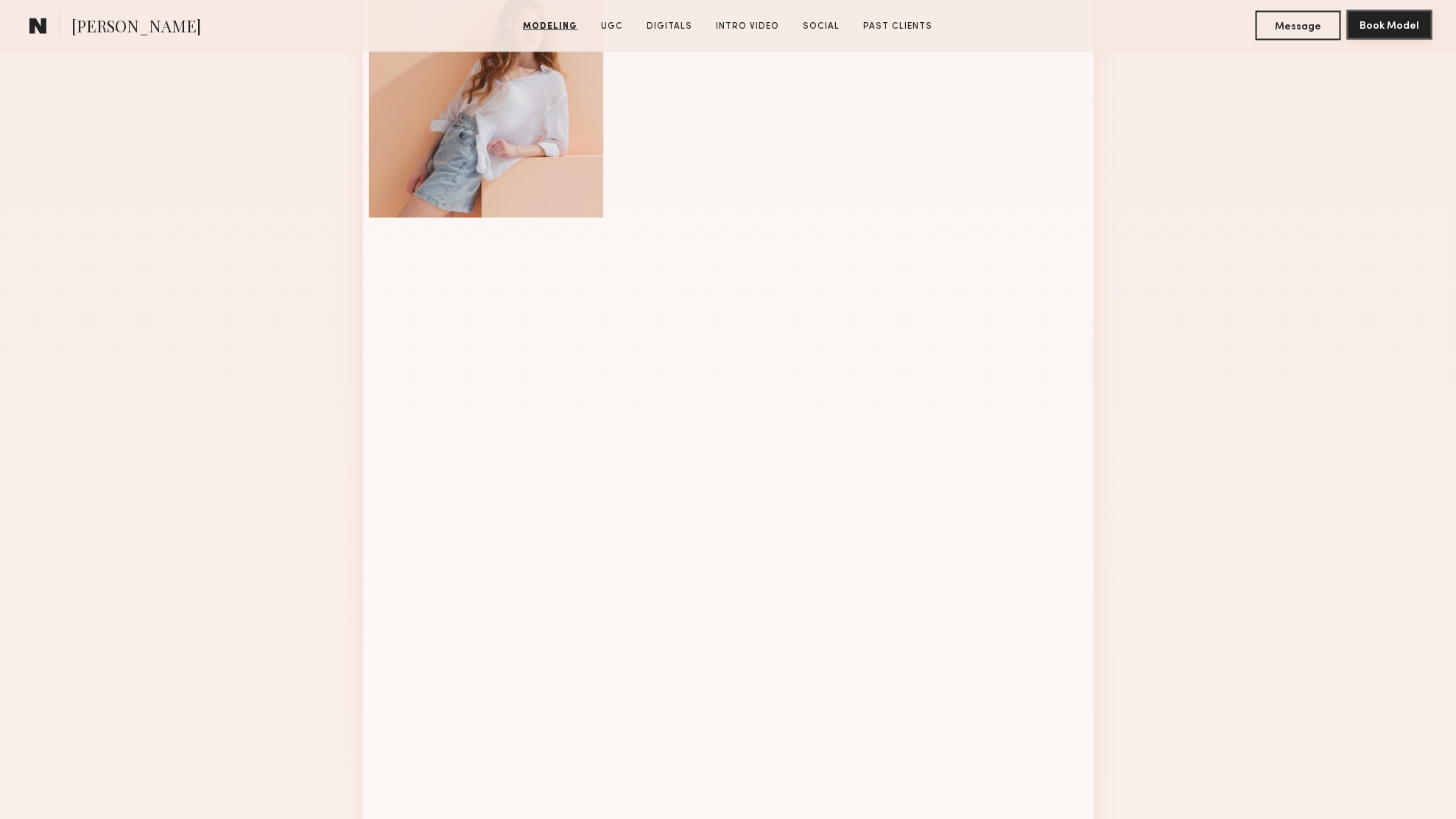
scroll to position [1430, 0]
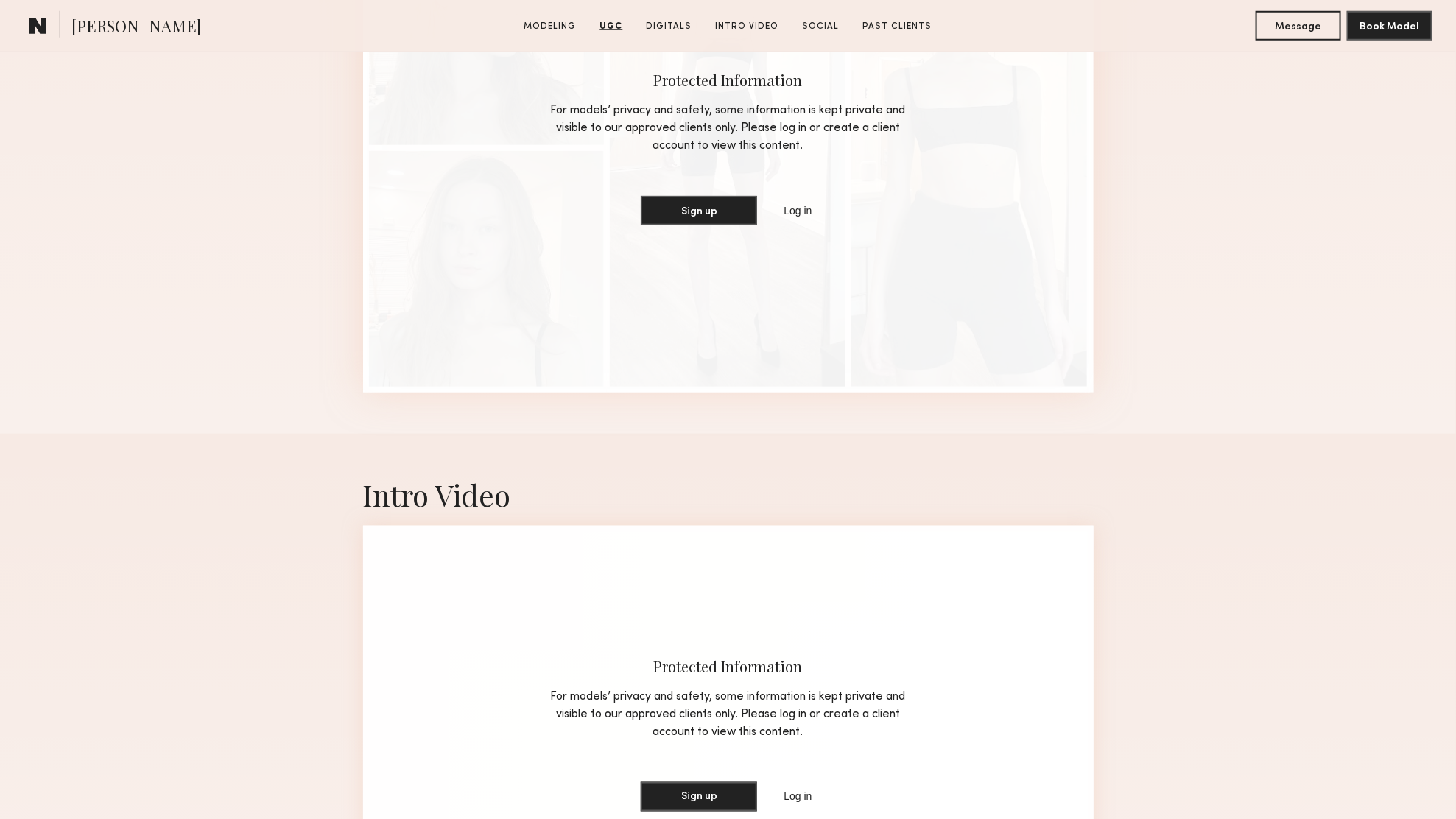
scroll to position [3666, 0]
